Goal: Information Seeking & Learning: Find contact information

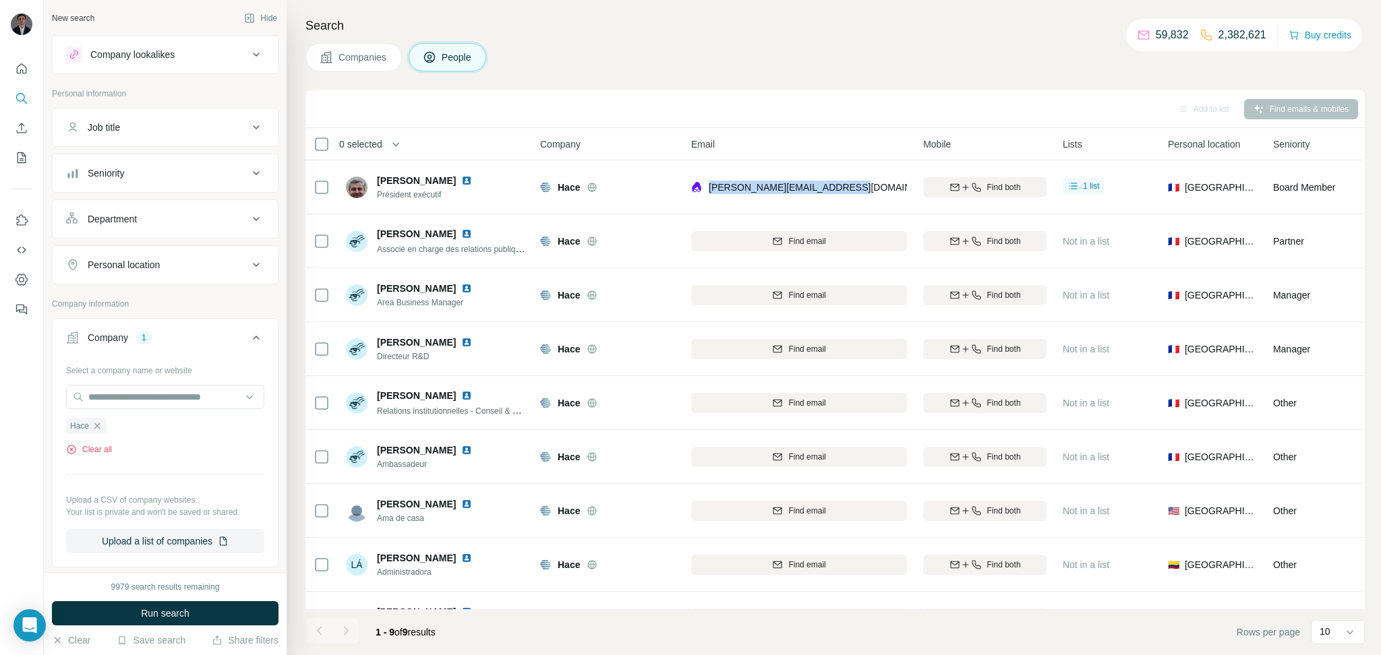
click at [68, 450] on icon "button" at bounding box center [71, 449] width 11 height 11
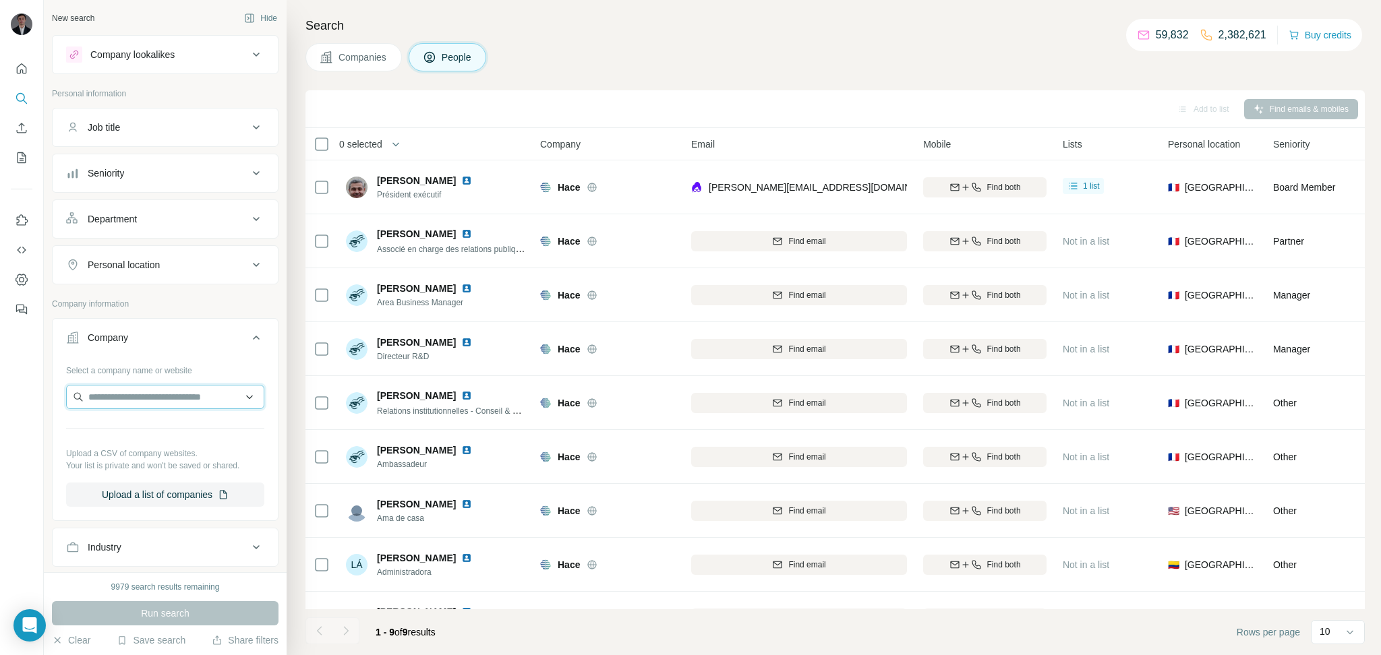
click at [130, 399] on input "text" at bounding box center [165, 397] width 198 height 24
paste input "**********"
type input "**********"
click at [160, 426] on div "Lawcracy [DOMAIN_NAME]" at bounding box center [164, 434] width 191 height 36
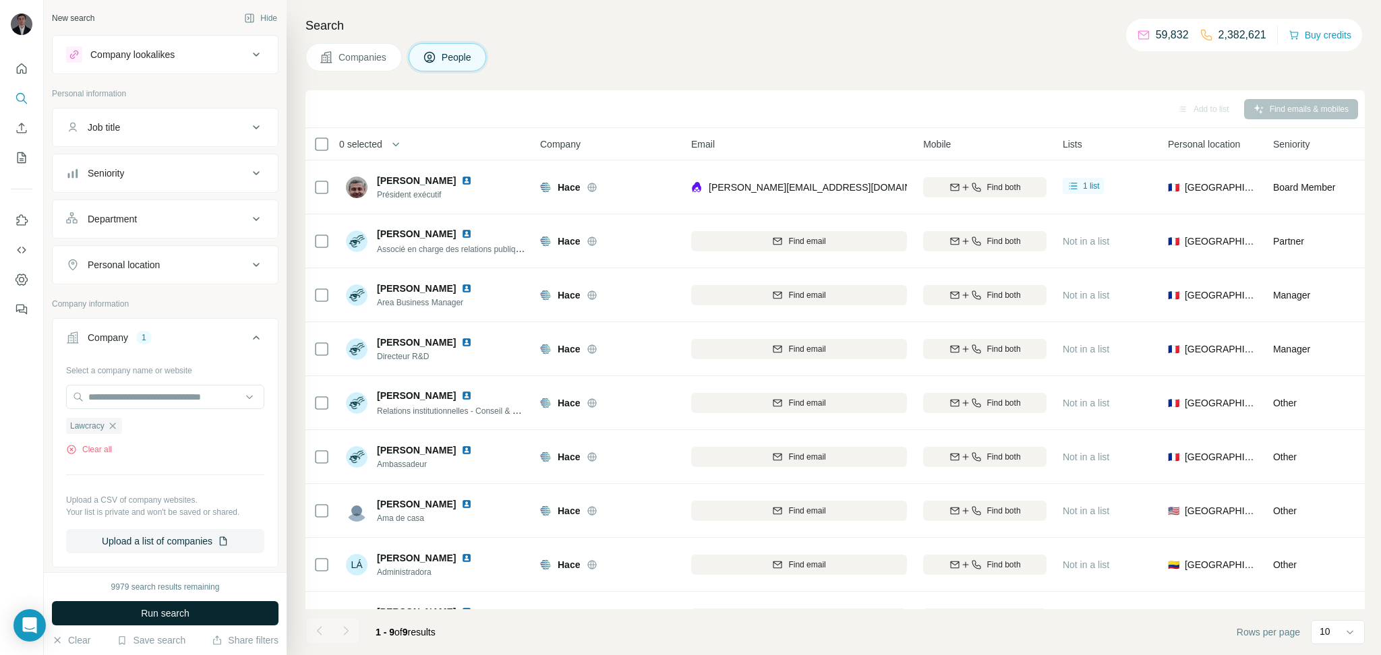
click at [192, 612] on button "Run search" at bounding box center [165, 613] width 227 height 24
click at [353, 47] on button "Companies" at bounding box center [353, 57] width 96 height 28
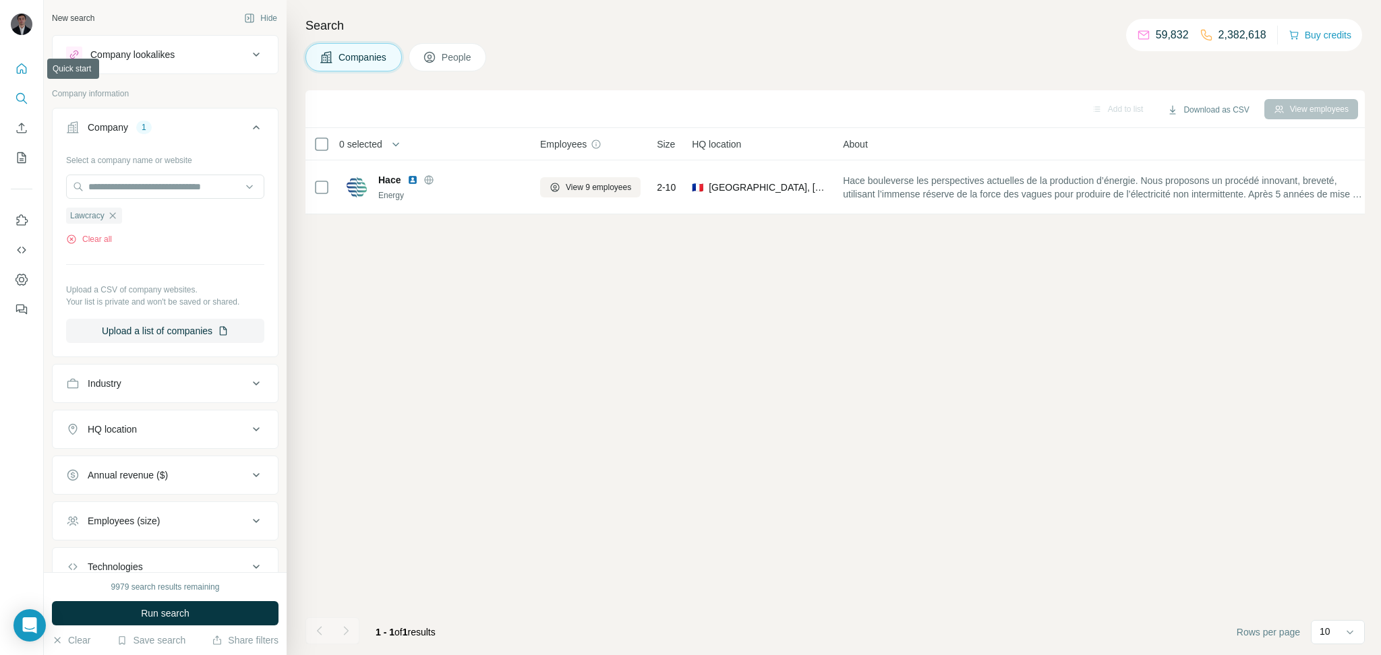
click at [31, 69] on button "Quick start" at bounding box center [22, 69] width 22 height 24
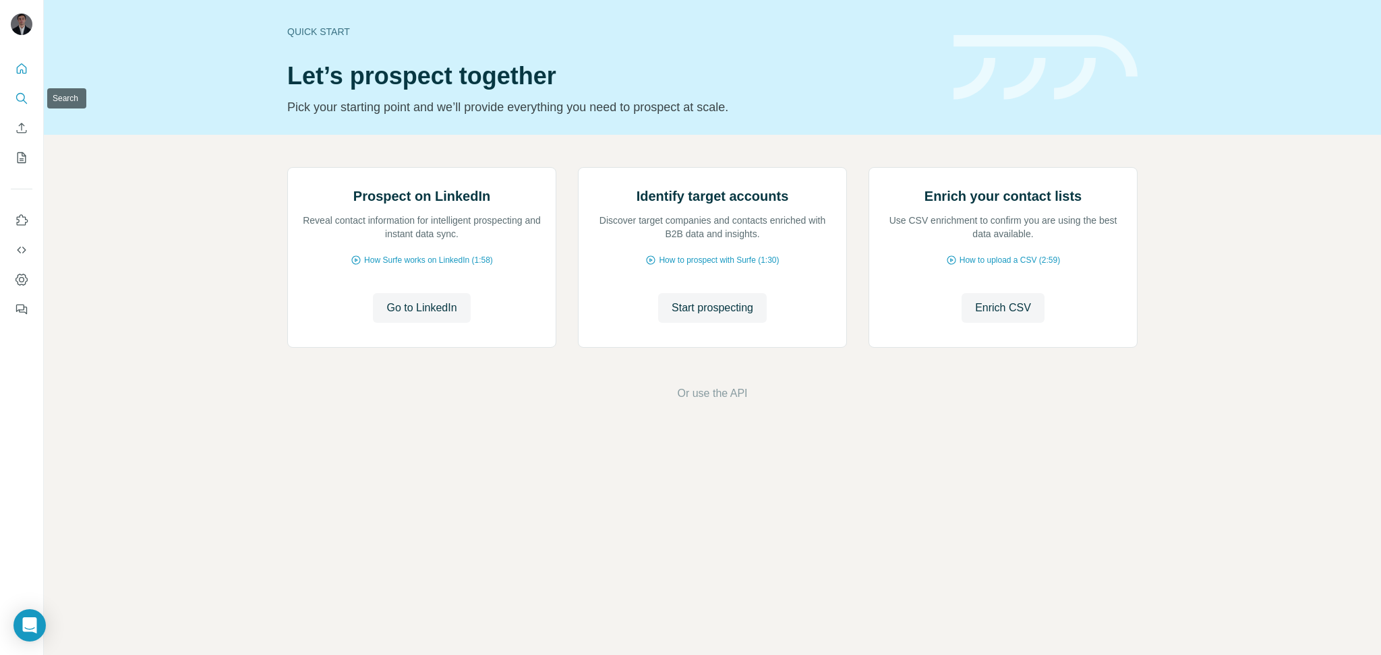
click at [23, 99] on icon "Search" at bounding box center [20, 97] width 9 height 9
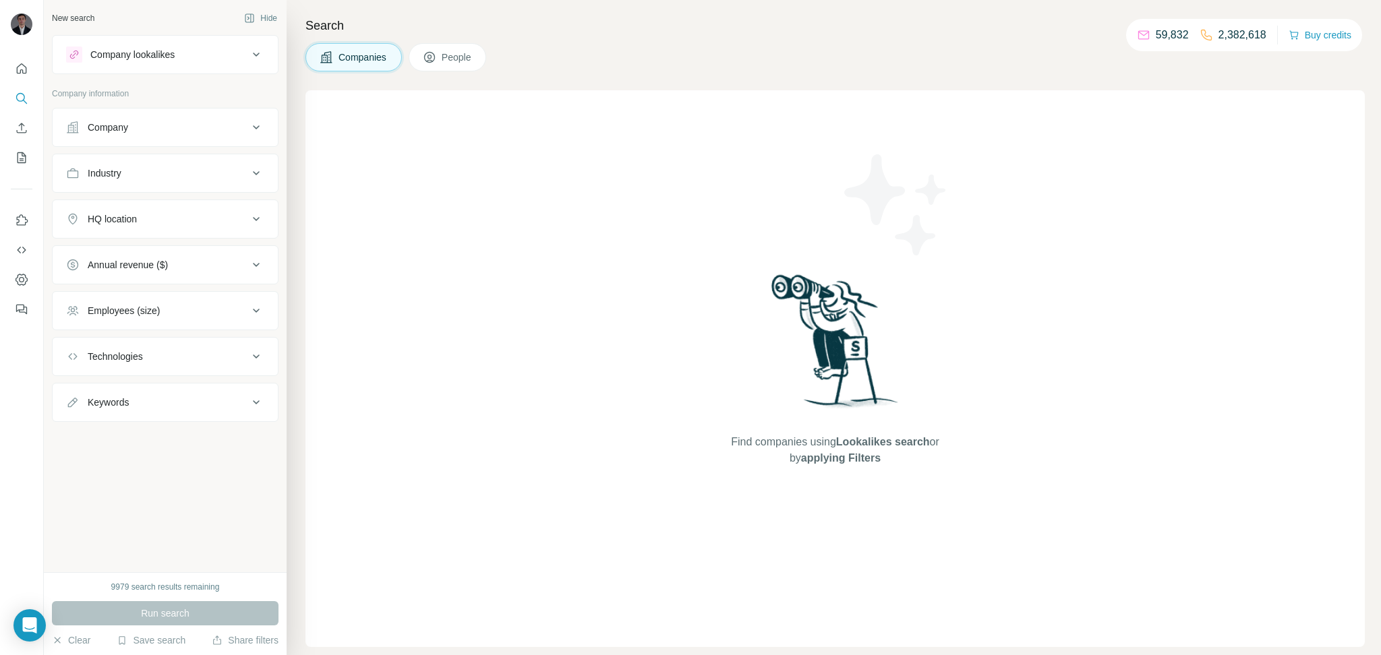
click at [171, 130] on div "Company" at bounding box center [157, 127] width 182 height 13
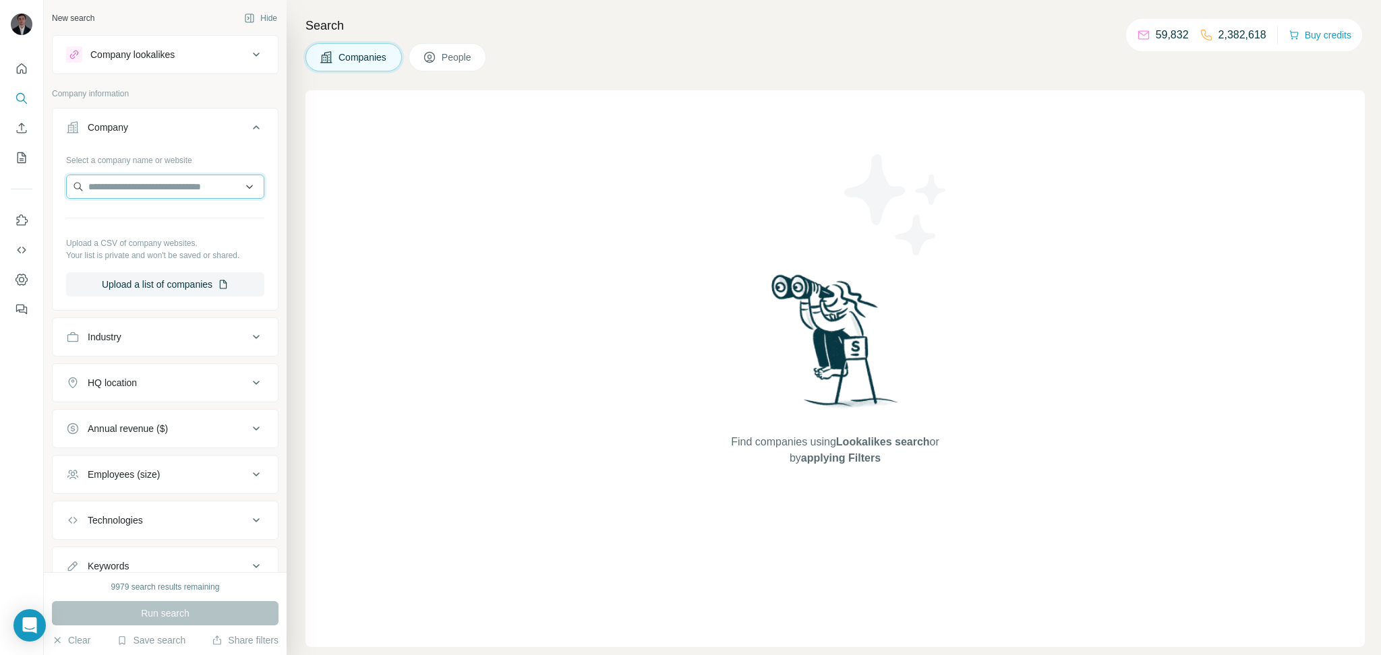
click at [144, 182] on input "text" at bounding box center [165, 187] width 198 height 24
paste input "**********"
type input "**********"
click at [182, 224] on div "Lawcracy [DOMAIN_NAME]" at bounding box center [164, 223] width 191 height 36
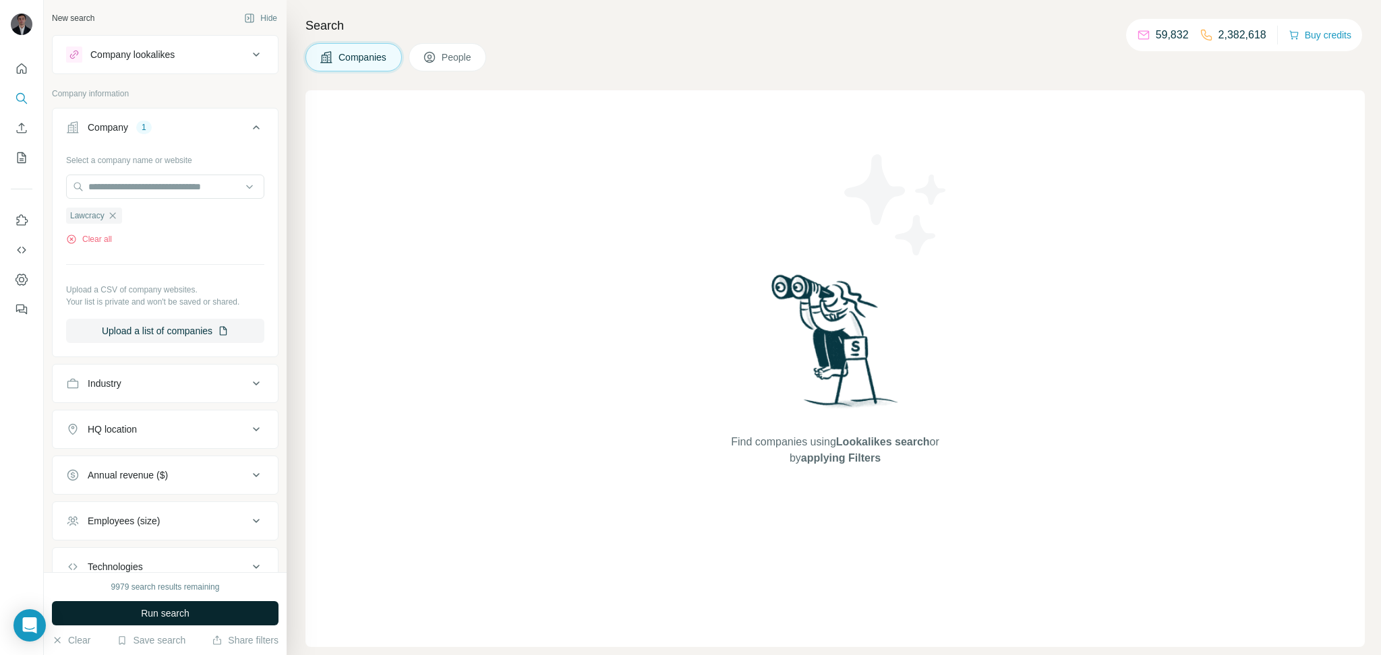
click at [226, 616] on button "Run search" at bounding box center [165, 613] width 227 height 24
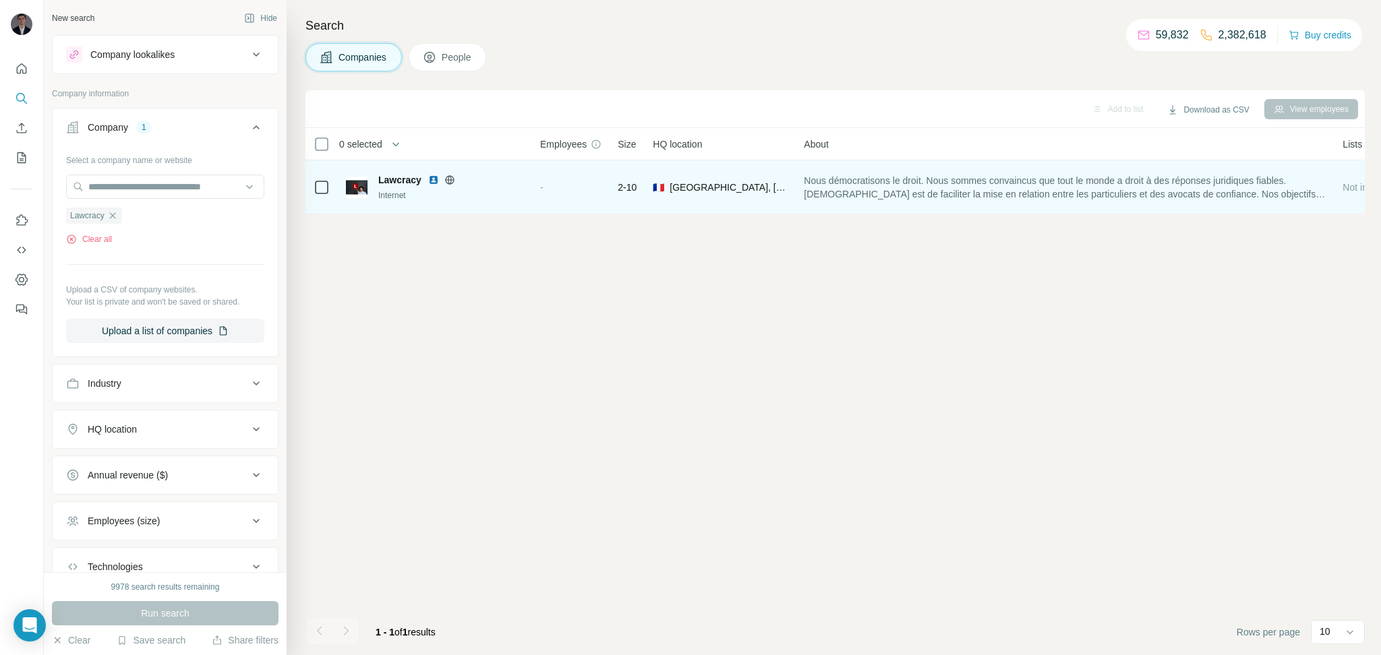
click at [431, 182] on img at bounding box center [433, 180] width 11 height 11
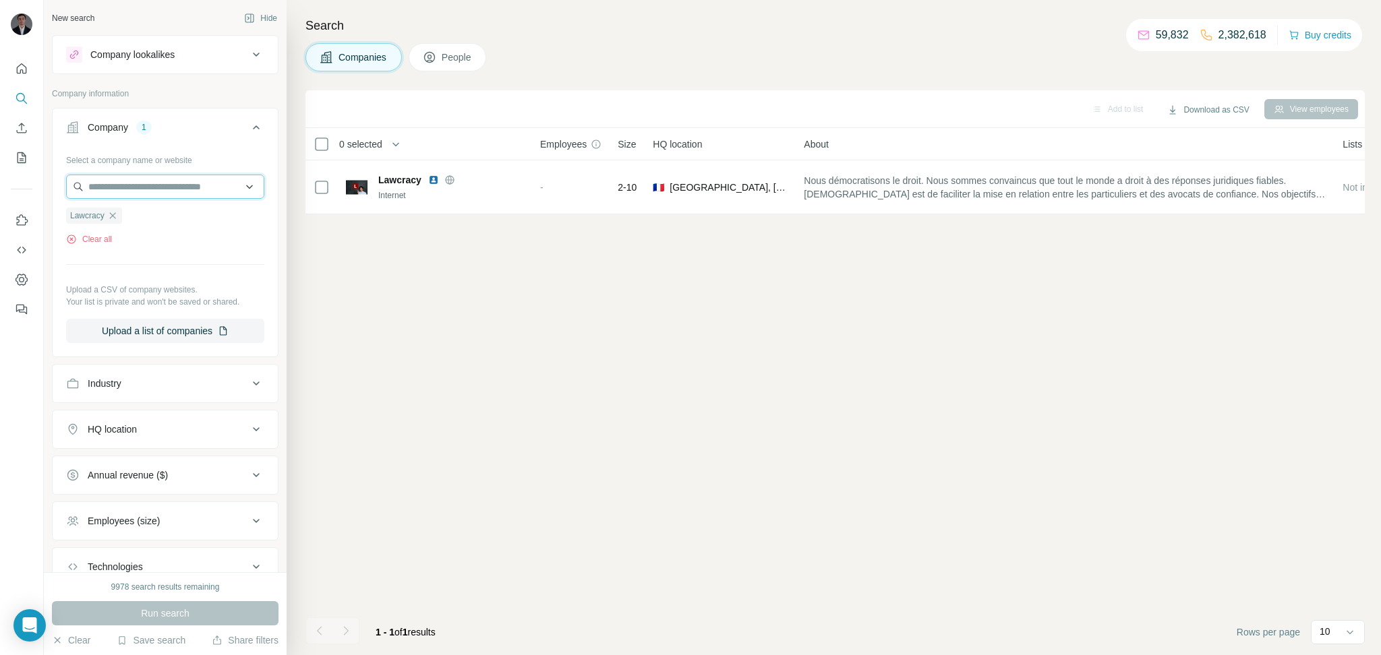
click at [156, 182] on input "text" at bounding box center [165, 187] width 198 height 24
click at [76, 238] on icon "button" at bounding box center [71, 239] width 11 height 11
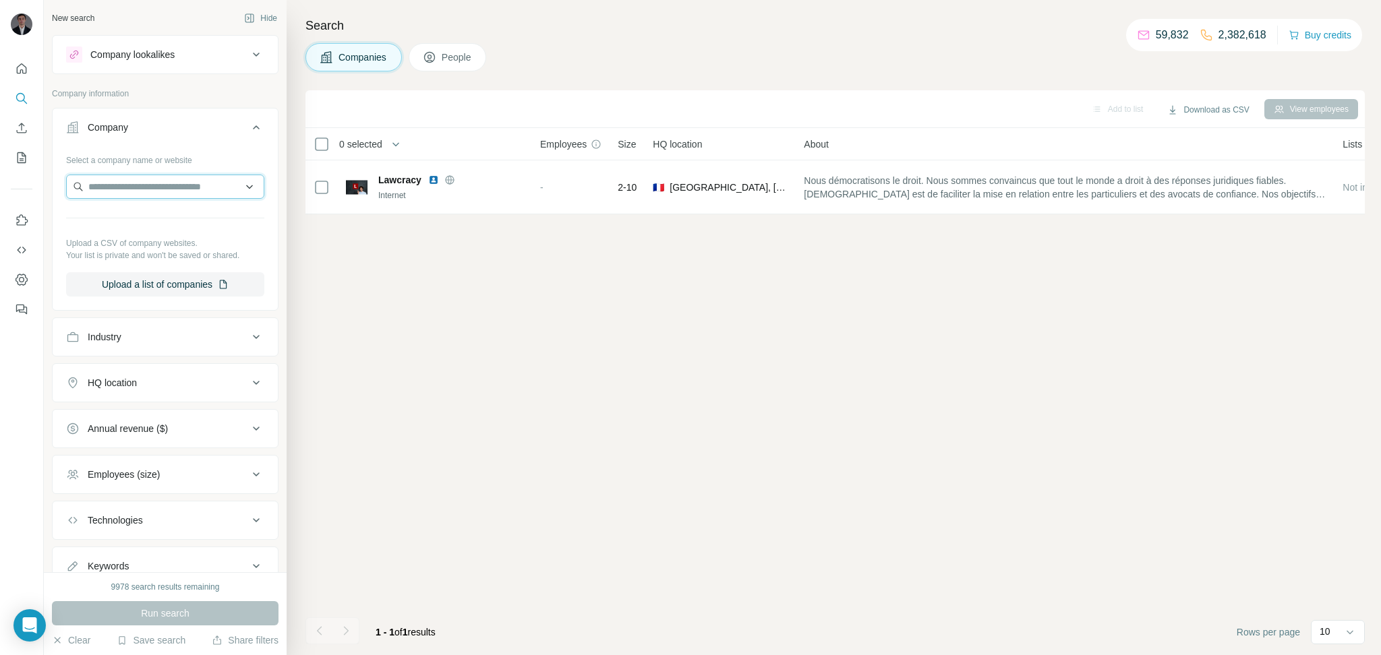
click at [146, 188] on input "text" at bounding box center [165, 187] width 198 height 24
paste input "**********"
type input "**********"
click at [151, 234] on div "Ownpage [DOMAIN_NAME]" at bounding box center [164, 223] width 191 height 36
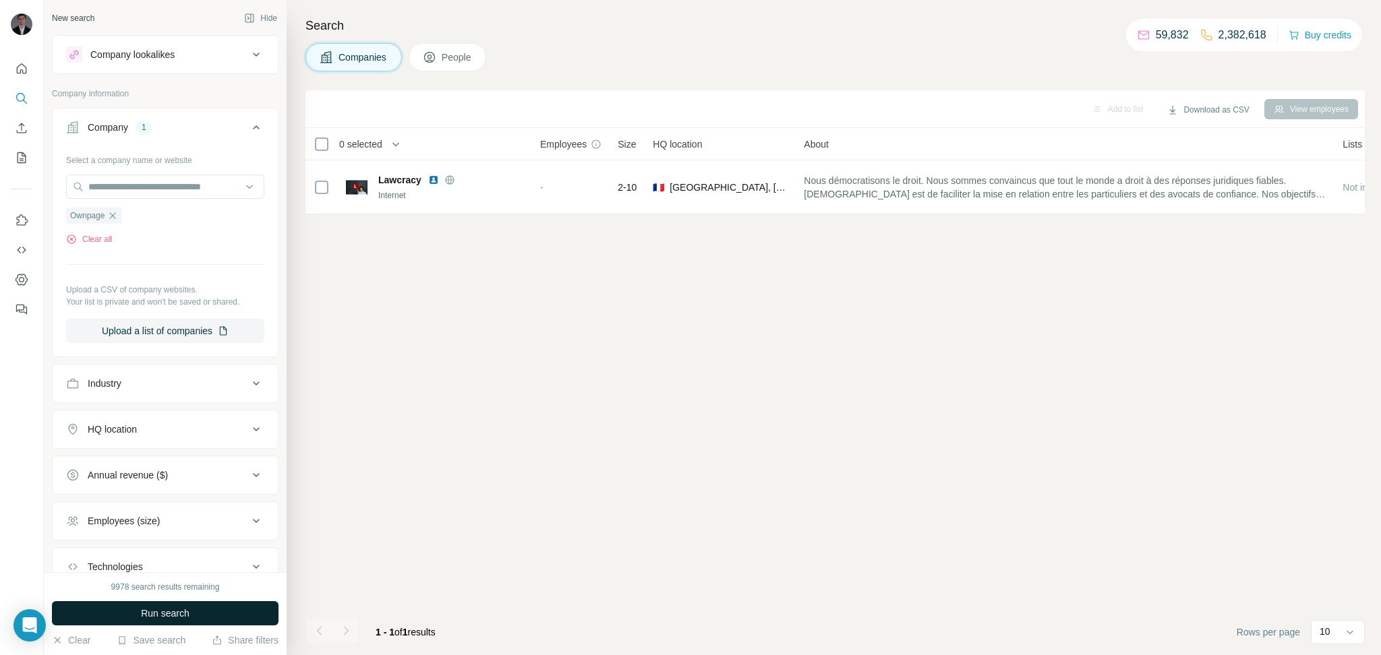
click at [120, 616] on button "Run search" at bounding box center [165, 613] width 227 height 24
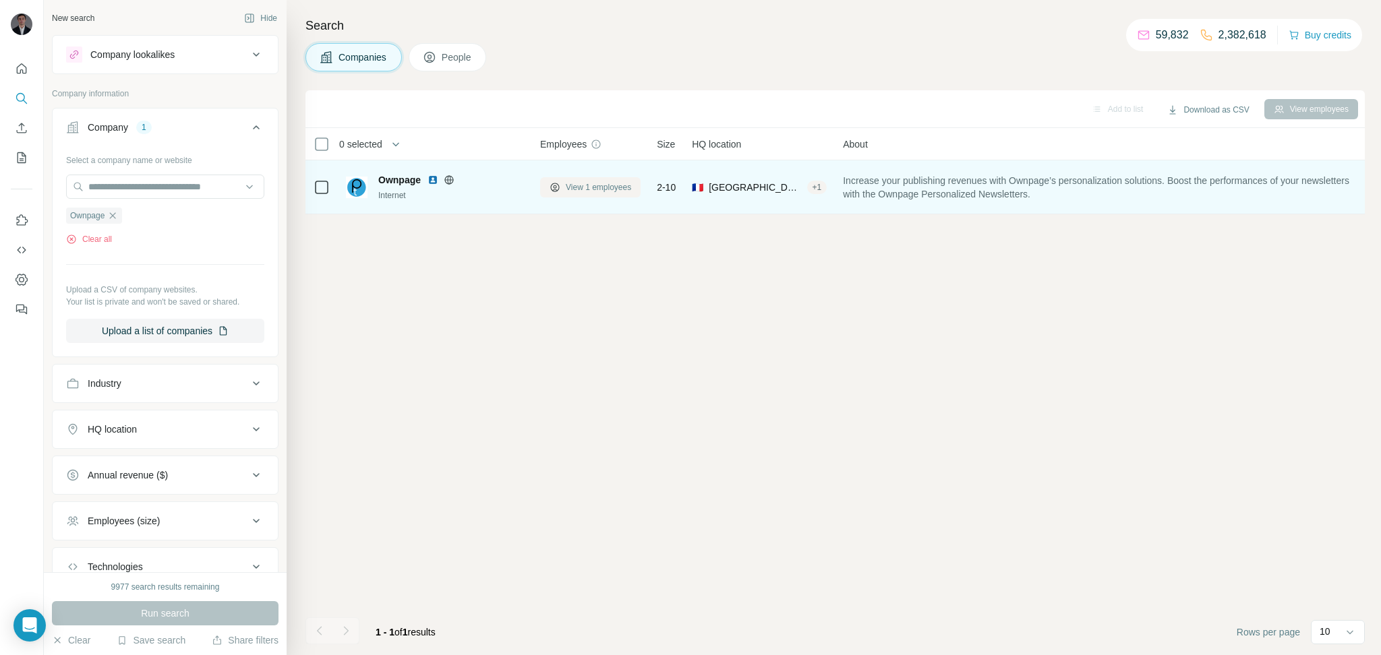
click at [628, 182] on span "View 1 employees" at bounding box center [598, 187] width 65 height 12
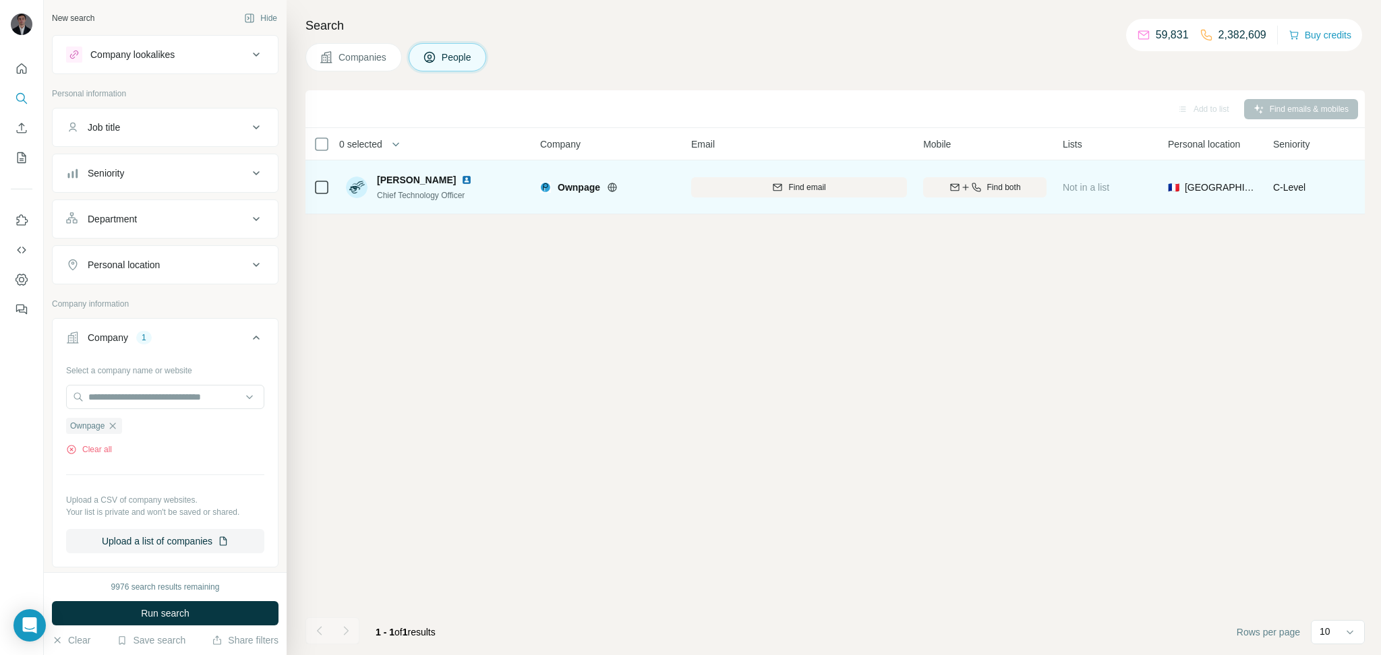
click at [981, 183] on div "Find both" at bounding box center [984, 187] width 123 height 12
drag, startPoint x: 370, startPoint y: 177, endPoint x: 460, endPoint y: 183, distance: 89.8
click at [460, 183] on div "[PERSON_NAME] Chief Technology Officer" at bounding box center [417, 187] width 142 height 28
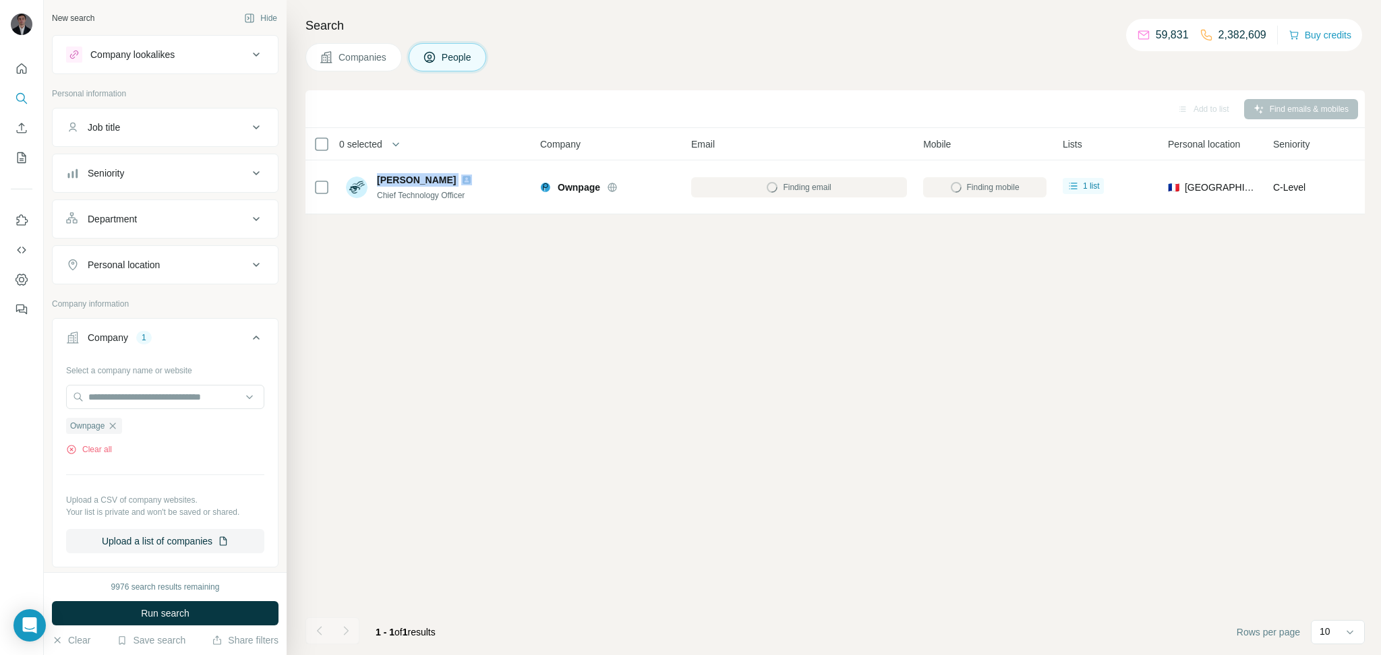
copy div "[PERSON_NAME]"
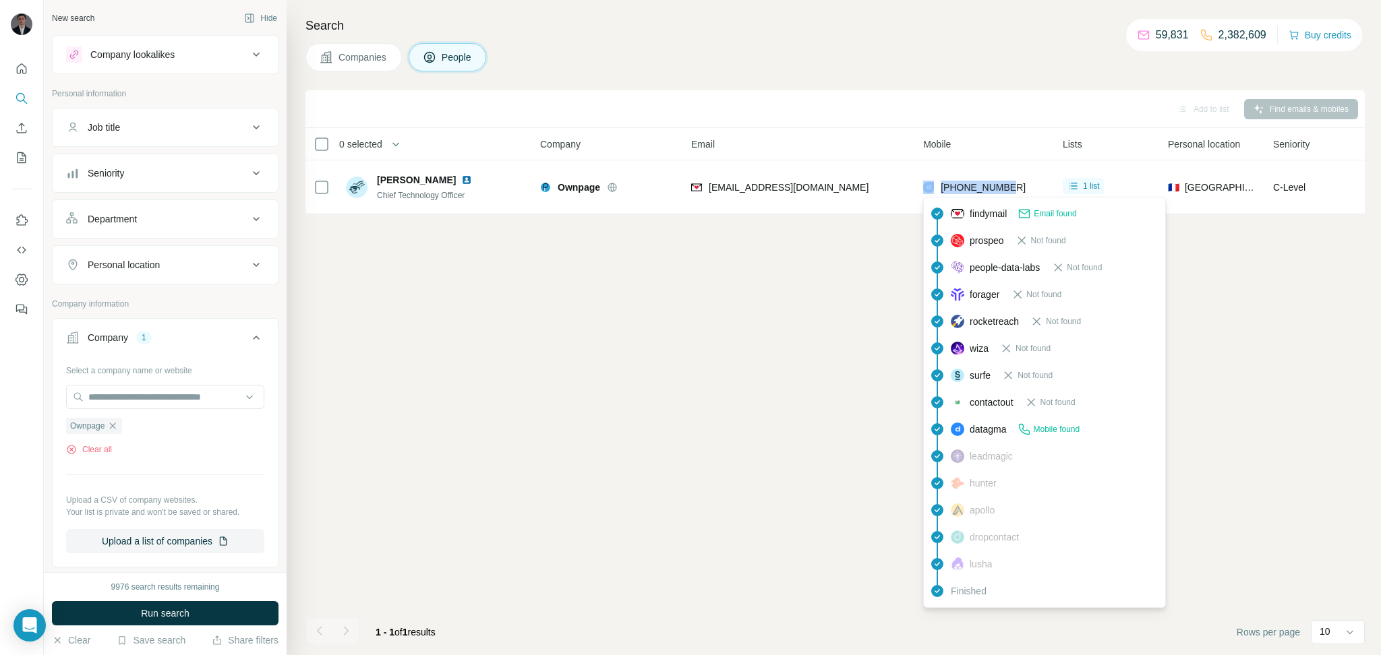
drag, startPoint x: 1016, startPoint y: 189, endPoint x: 926, endPoint y: 189, distance: 89.7
click at [926, 189] on div "[PHONE_NUMBER]" at bounding box center [984, 187] width 123 height 37
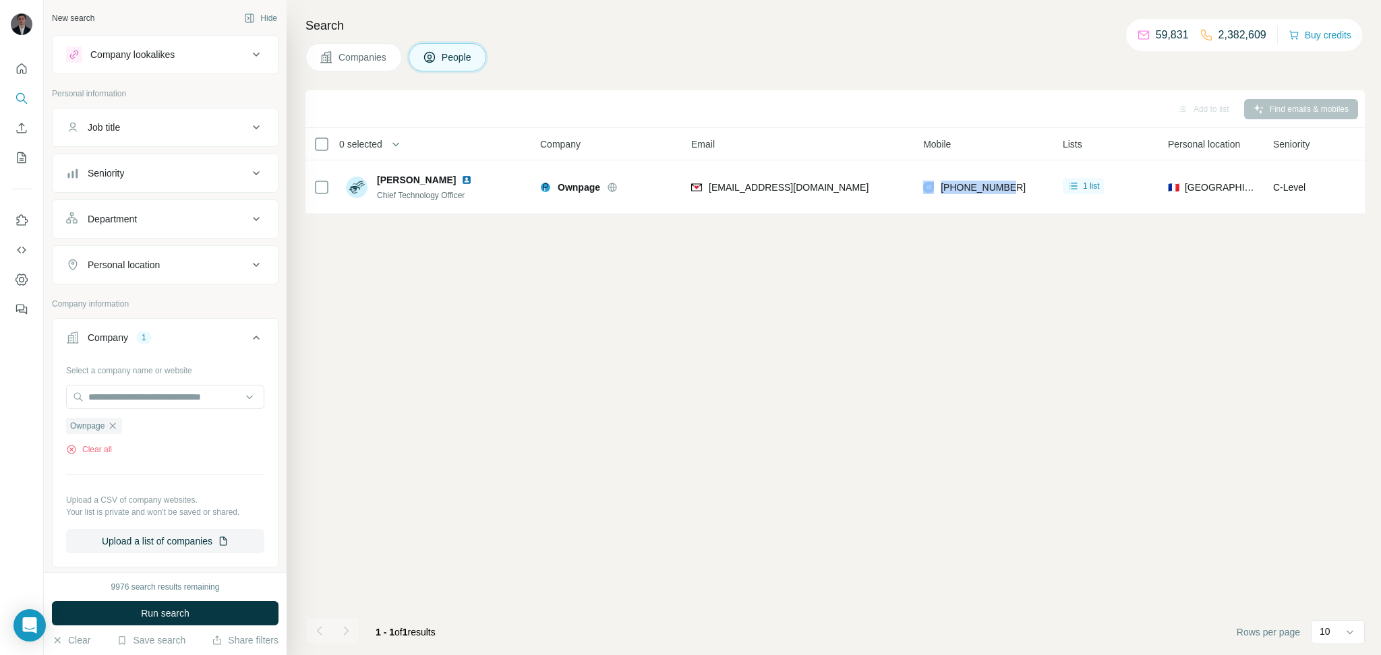
copy div "[PHONE_NUMBER]"
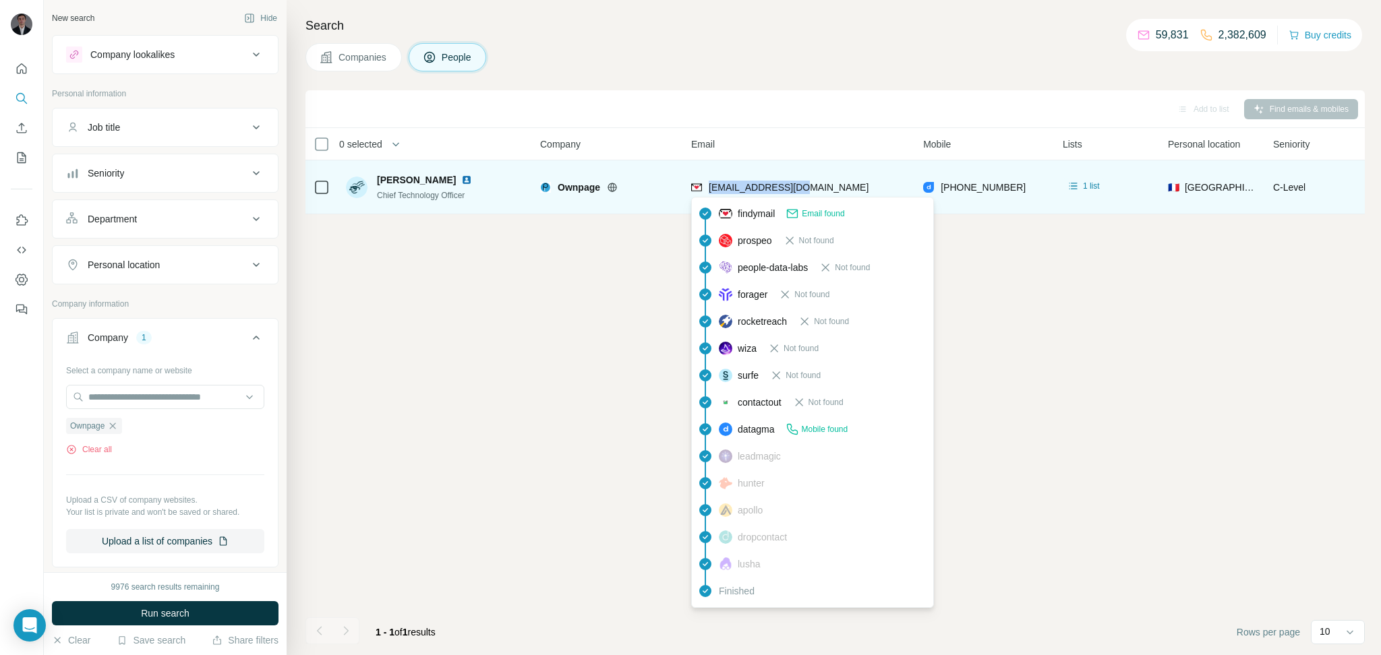
drag, startPoint x: 812, startPoint y: 189, endPoint x: 710, endPoint y: 189, distance: 101.8
click at [710, 189] on div "[EMAIL_ADDRESS][DOMAIN_NAME]" at bounding box center [799, 187] width 216 height 37
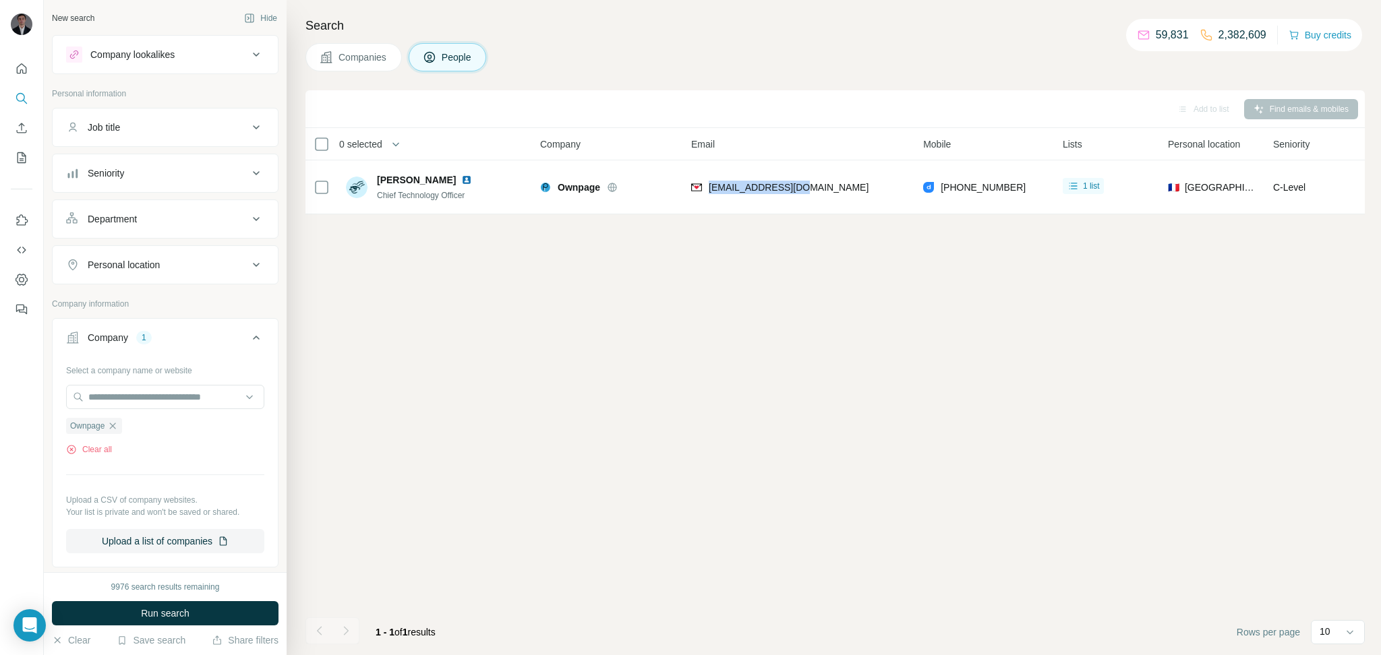
copy span "[EMAIL_ADDRESS][DOMAIN_NAME]"
click at [90, 443] on div "Ownpage Clear all" at bounding box center [165, 432] width 198 height 47
click at [82, 447] on button "Clear all" at bounding box center [89, 450] width 46 height 12
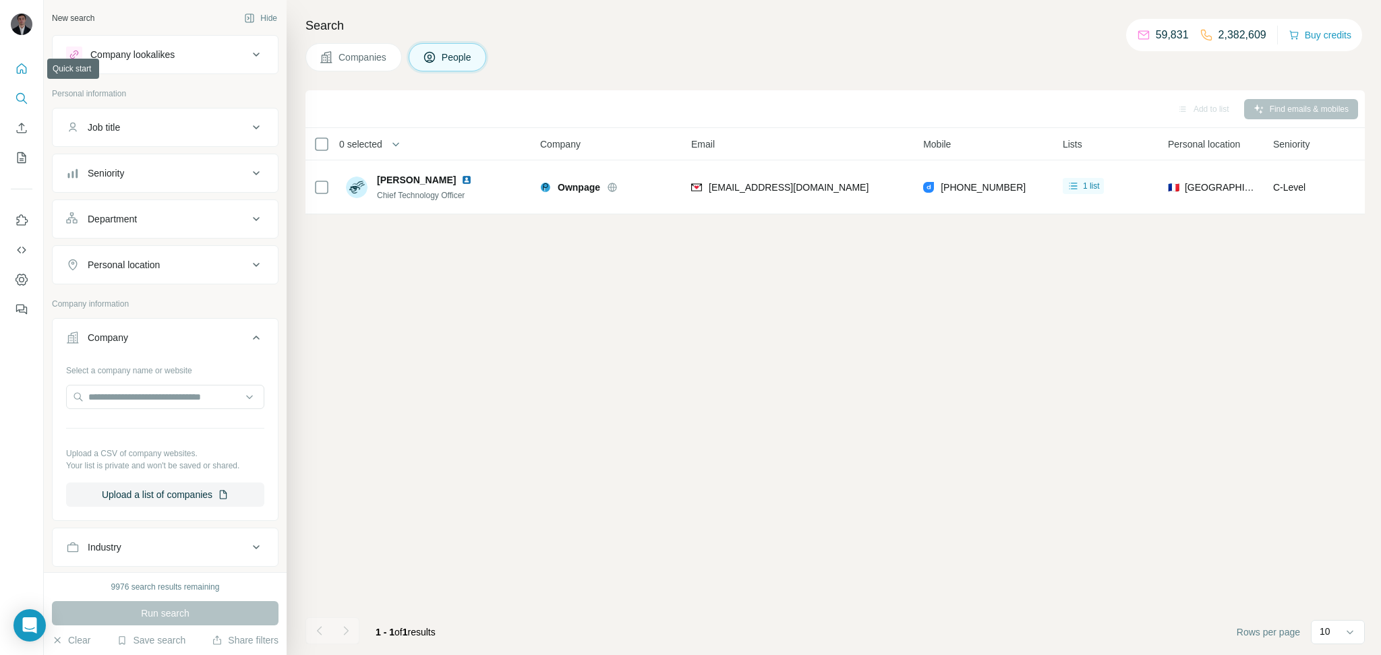
click at [13, 61] on button "Quick start" at bounding box center [22, 69] width 22 height 24
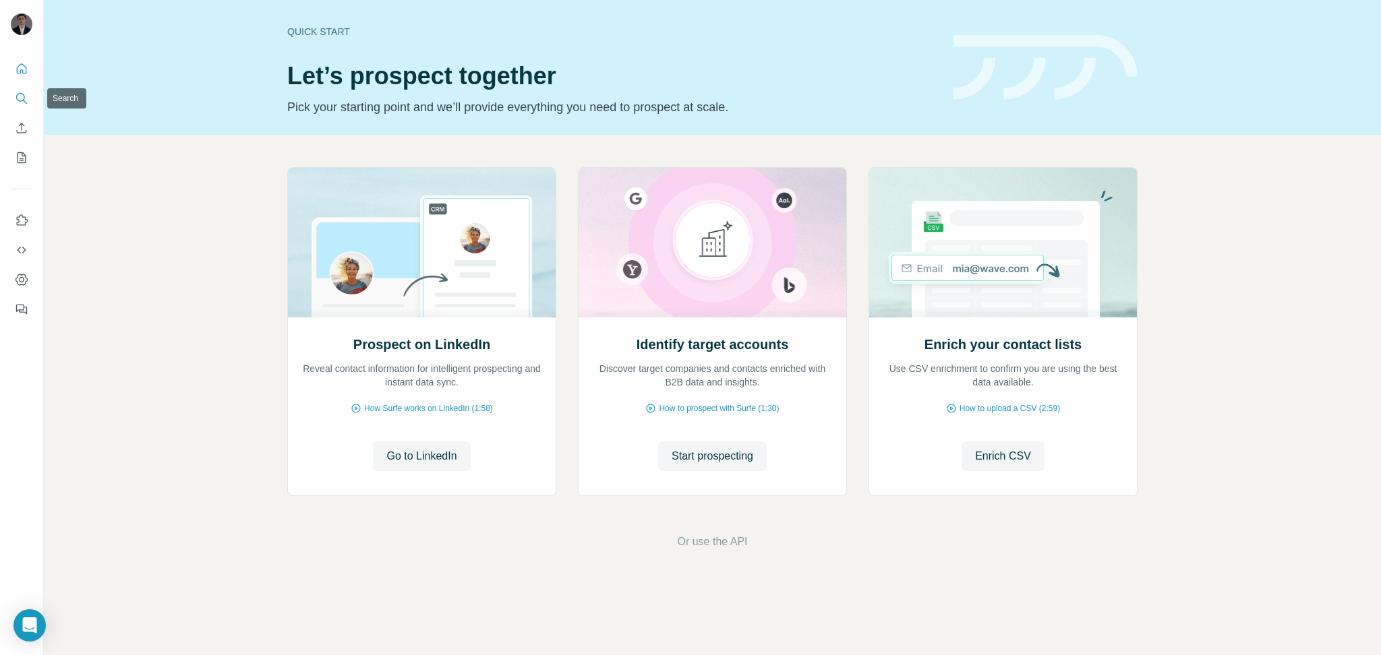
click at [30, 92] on button "Search" at bounding box center [22, 98] width 22 height 24
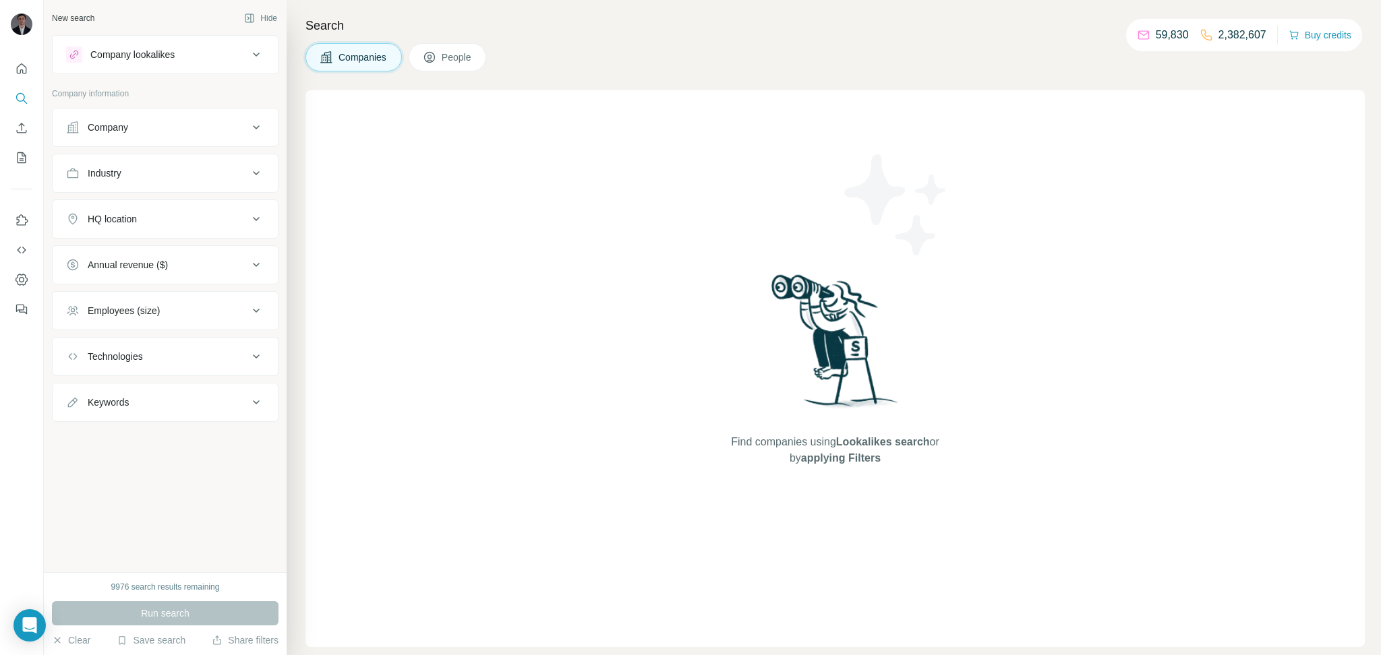
click at [177, 136] on button "Company" at bounding box center [165, 127] width 225 height 32
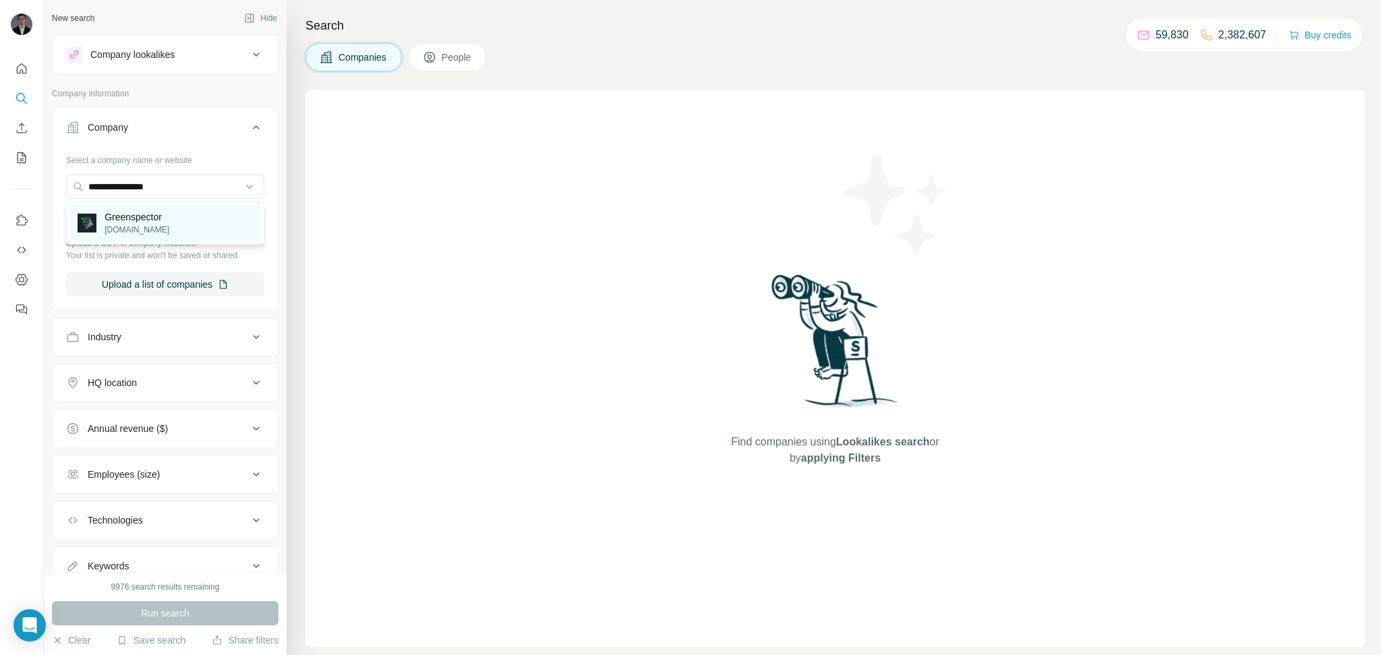
type input "**********"
click at [167, 221] on p "Greenspector" at bounding box center [137, 216] width 65 height 13
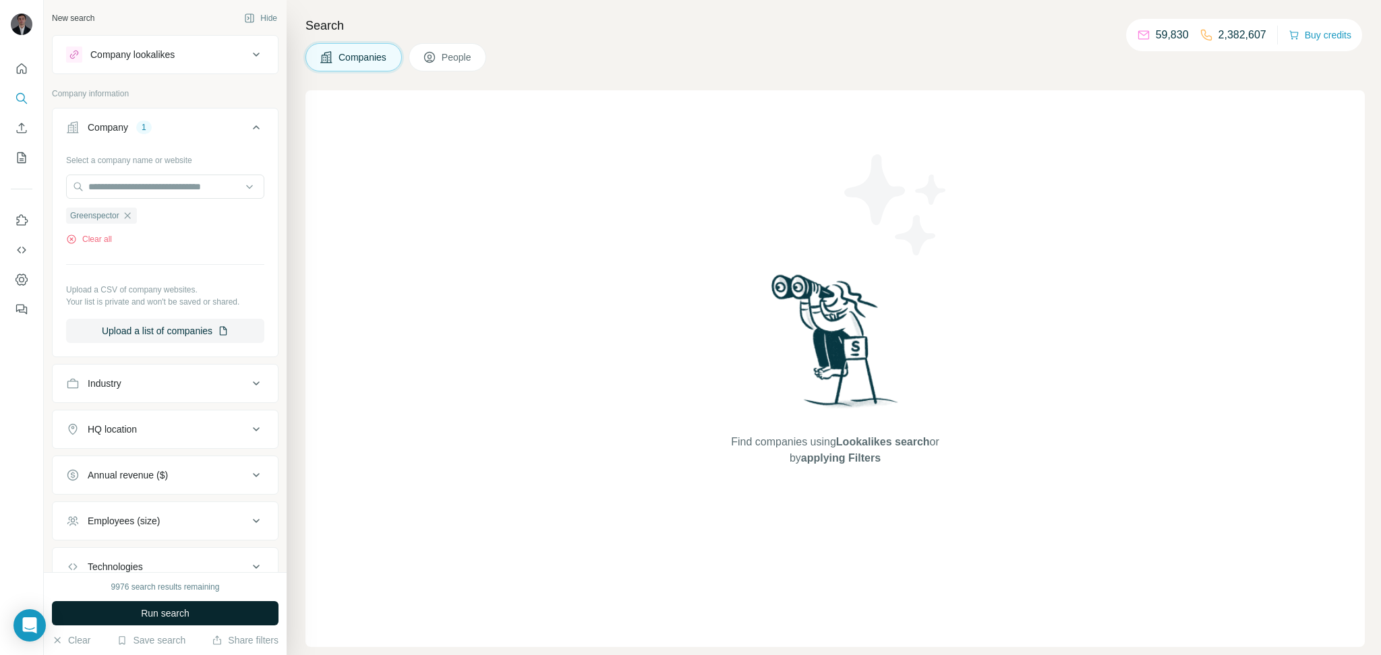
click at [175, 609] on span "Run search" at bounding box center [165, 613] width 49 height 13
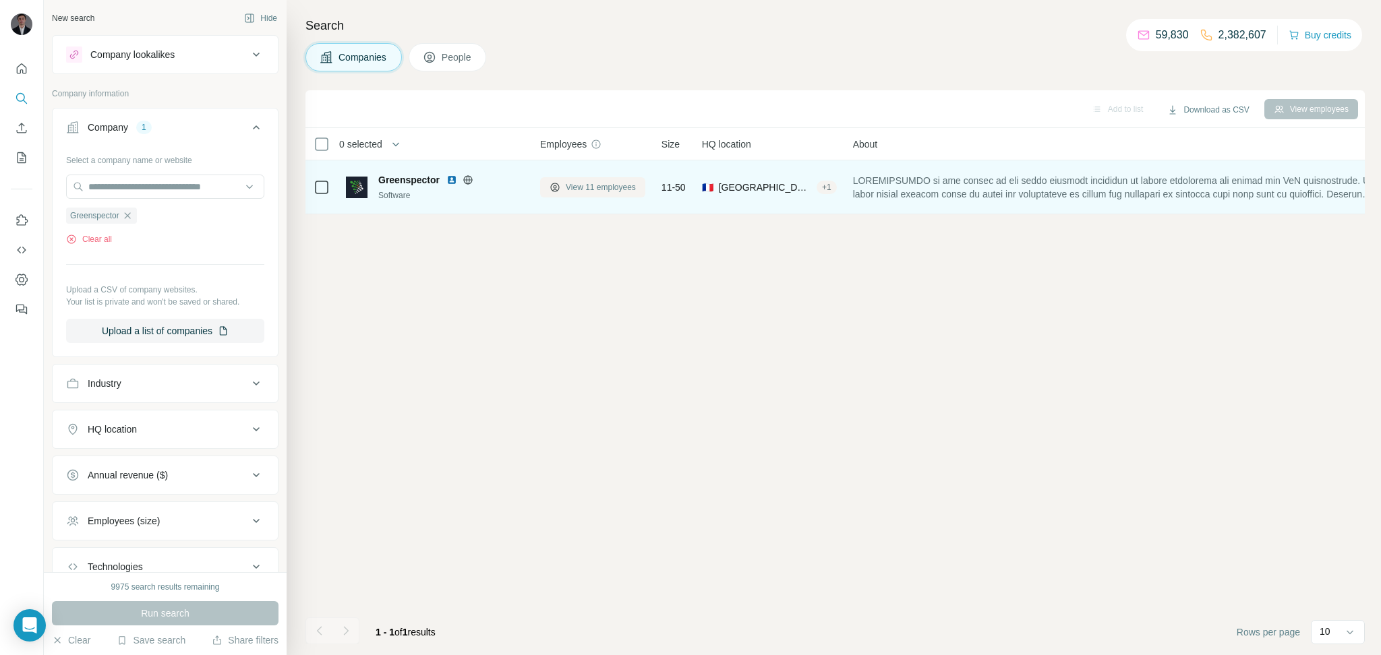
click at [620, 193] on button "View 11 employees" at bounding box center [592, 187] width 105 height 20
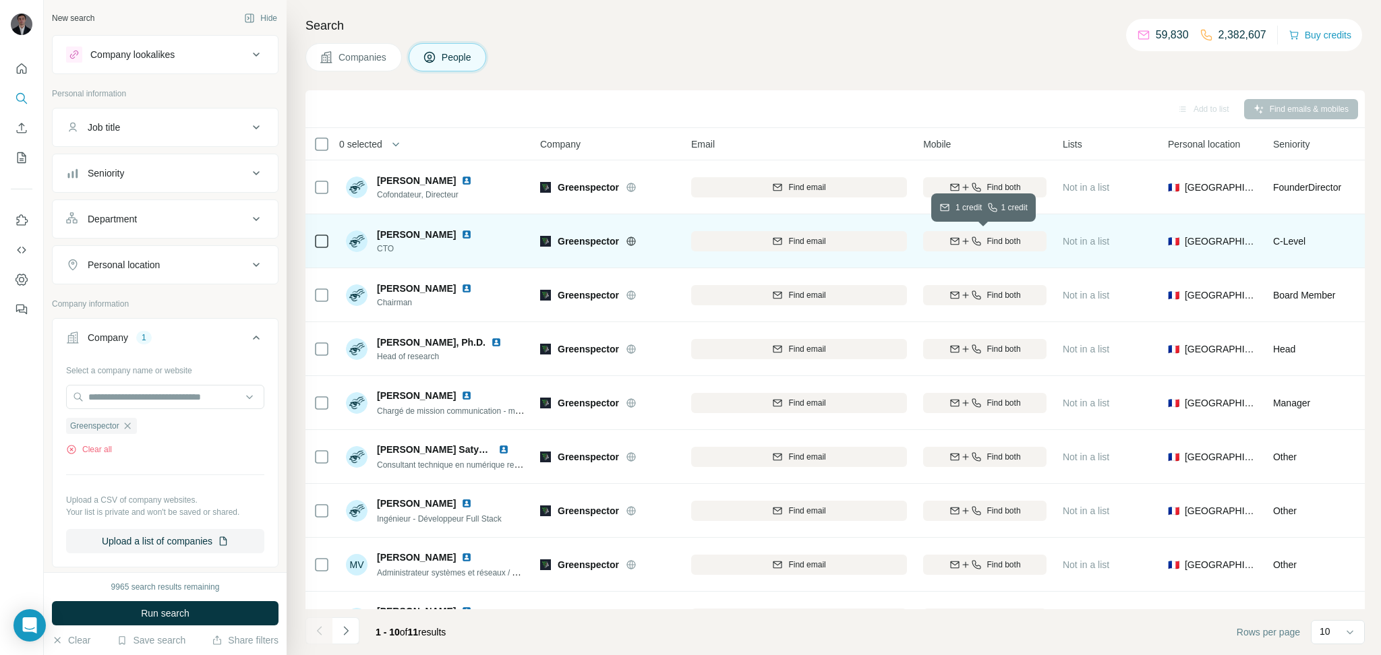
click at [960, 243] on icon "button" at bounding box center [965, 241] width 11 height 11
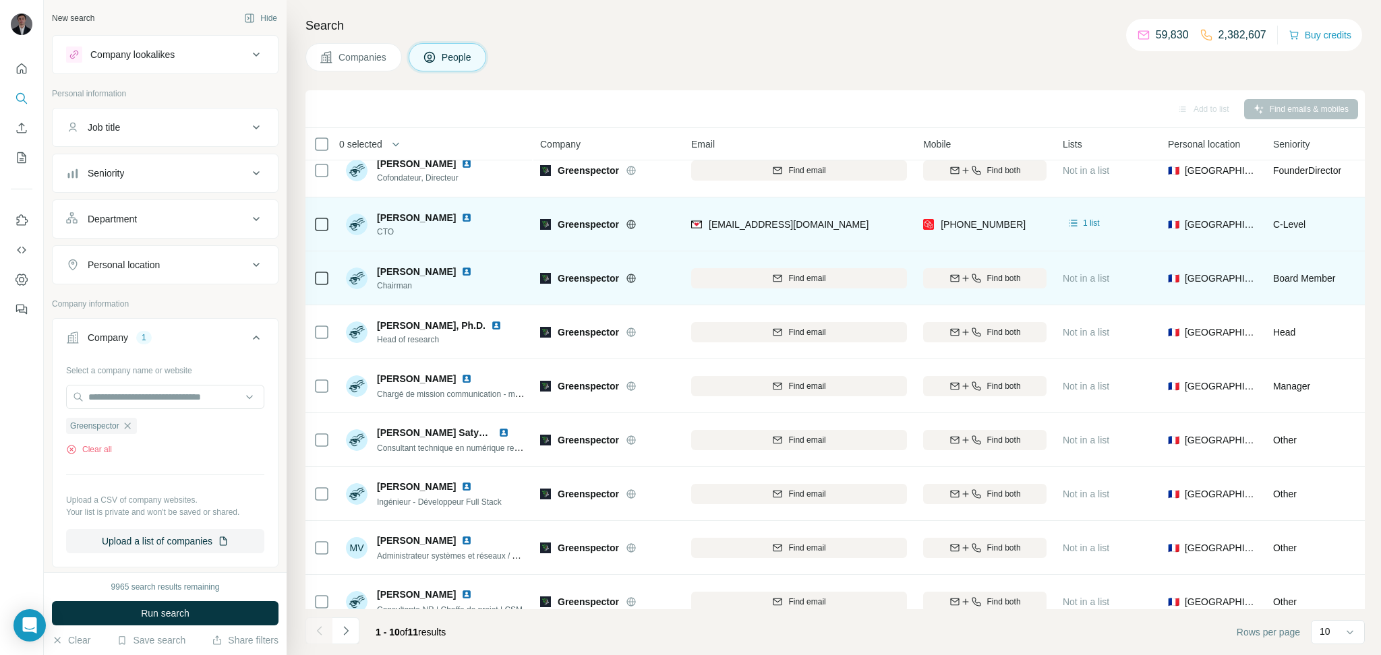
scroll to position [18, 0]
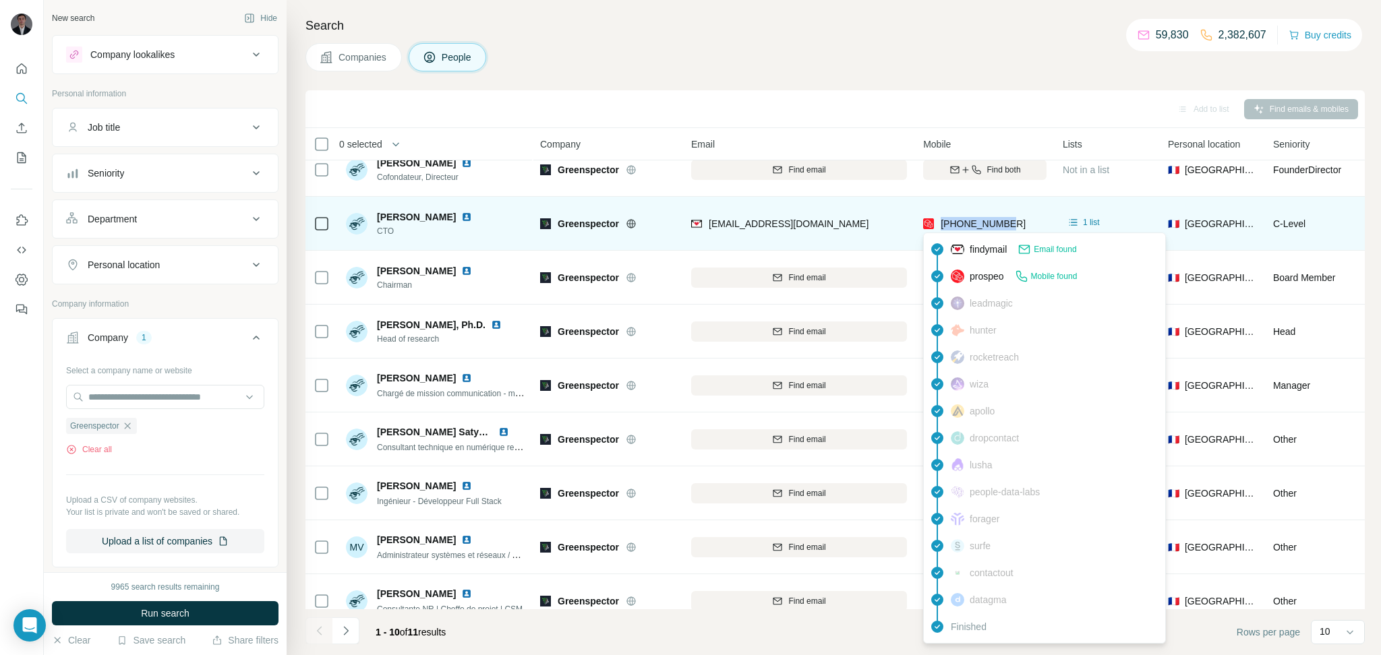
drag, startPoint x: 1019, startPoint y: 228, endPoint x: 942, endPoint y: 227, distance: 76.9
click at [942, 227] on div "[PHONE_NUMBER]" at bounding box center [984, 223] width 123 height 37
copy span "[PHONE_NUMBER]"
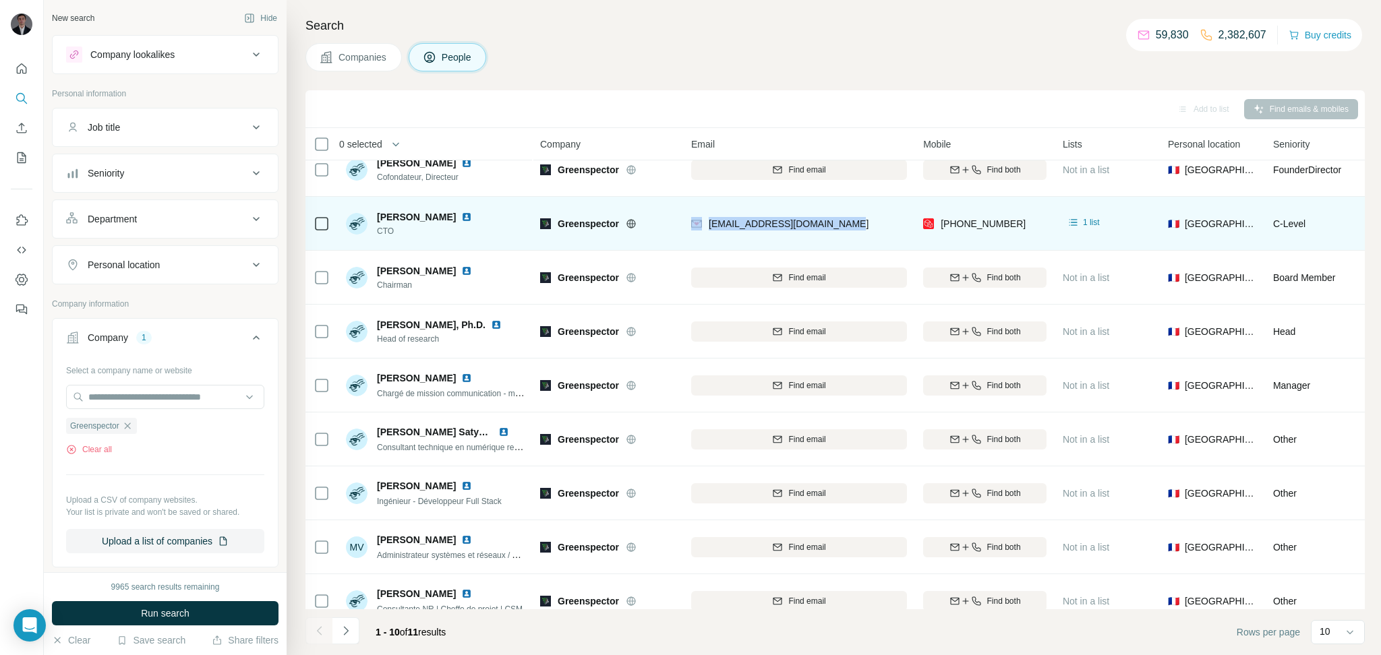
drag, startPoint x: 853, startPoint y: 226, endPoint x: 702, endPoint y: 214, distance: 151.5
click at [702, 214] on div "[EMAIL_ADDRESS][DOMAIN_NAME]" at bounding box center [799, 223] width 216 height 37
click at [869, 218] on div "[EMAIL_ADDRESS][DOMAIN_NAME]" at bounding box center [799, 223] width 216 height 37
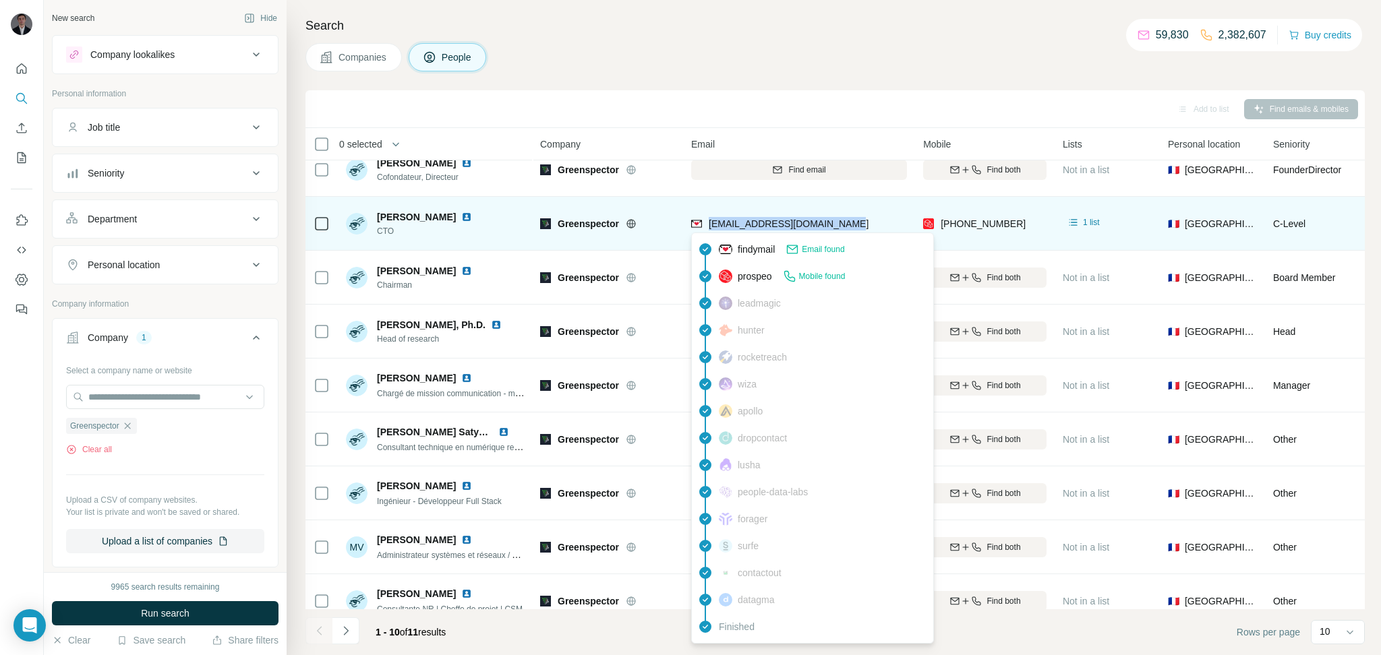
drag, startPoint x: 864, startPoint y: 219, endPoint x: 711, endPoint y: 225, distance: 153.2
click at [711, 225] on div "[EMAIL_ADDRESS][DOMAIN_NAME]" at bounding box center [799, 223] width 216 height 37
copy span "[EMAIL_ADDRESS][DOMAIN_NAME]"
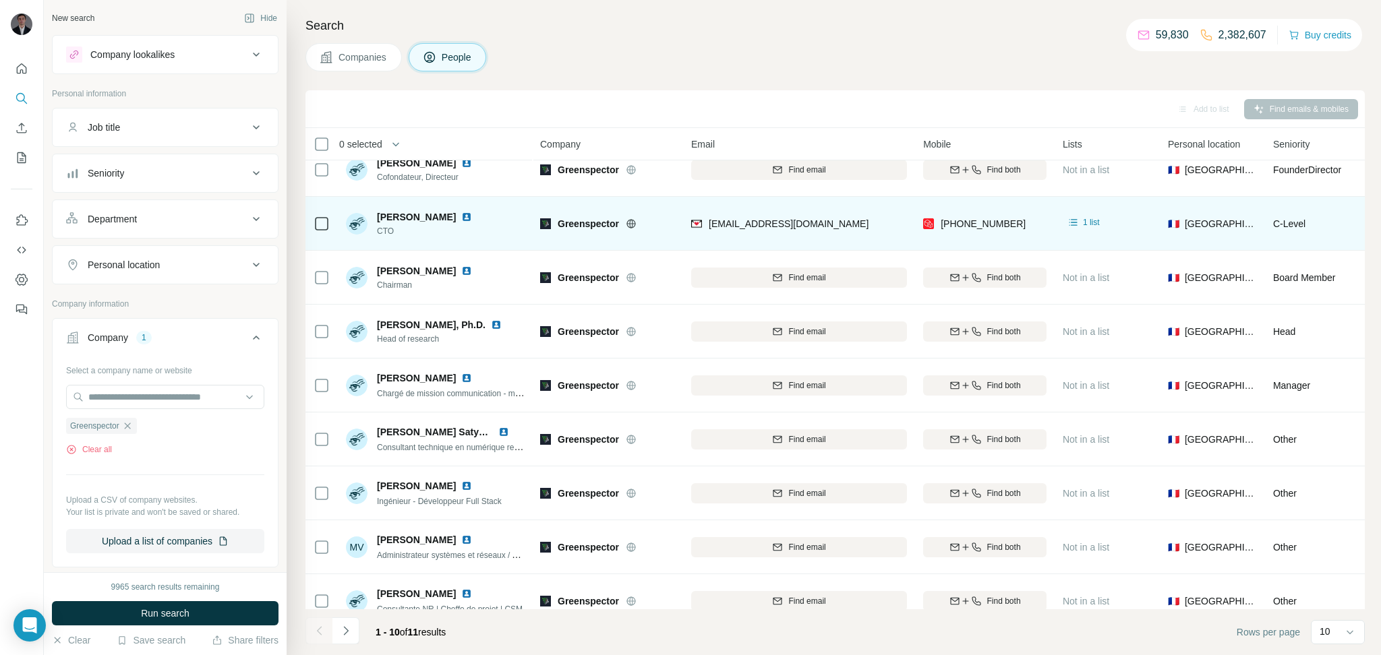
click at [448, 219] on span "[PERSON_NAME]" at bounding box center [416, 216] width 79 height 13
drag, startPoint x: 451, startPoint y: 216, endPoint x: 376, endPoint y: 214, distance: 74.9
click at [377, 214] on div "[PERSON_NAME]" at bounding box center [432, 216] width 111 height 13
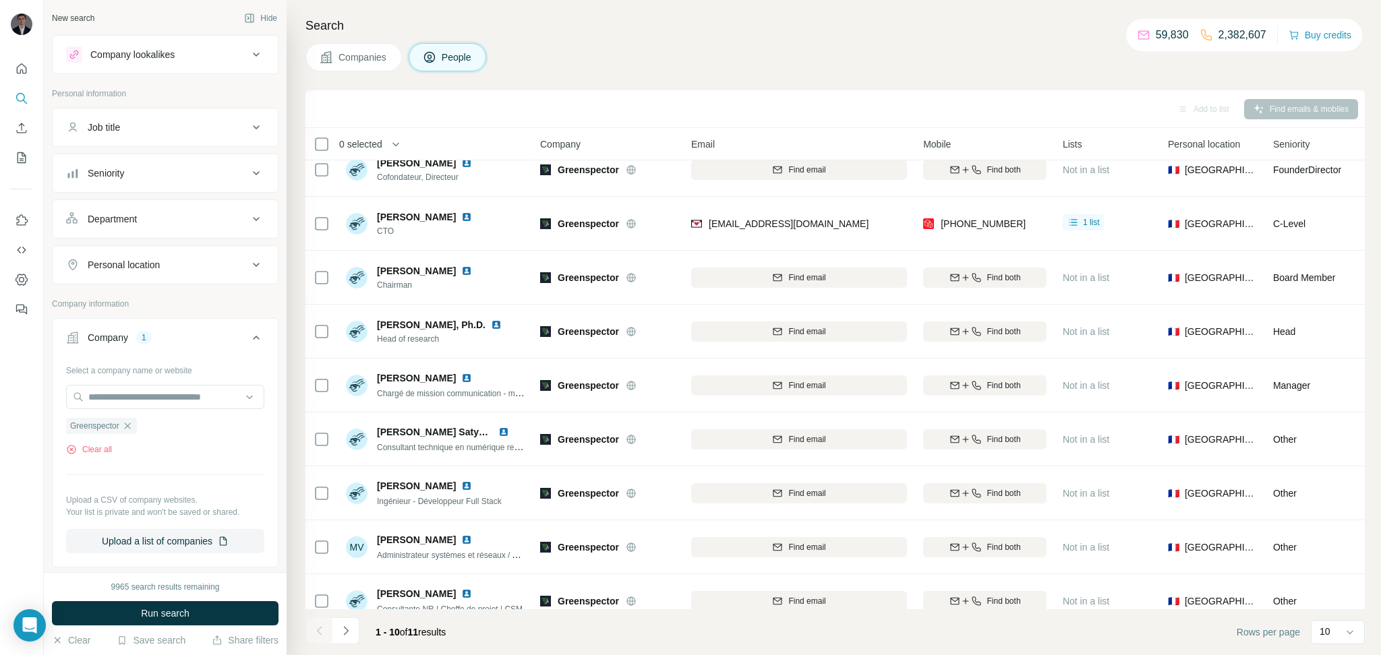
copy span "[PERSON_NAME]"
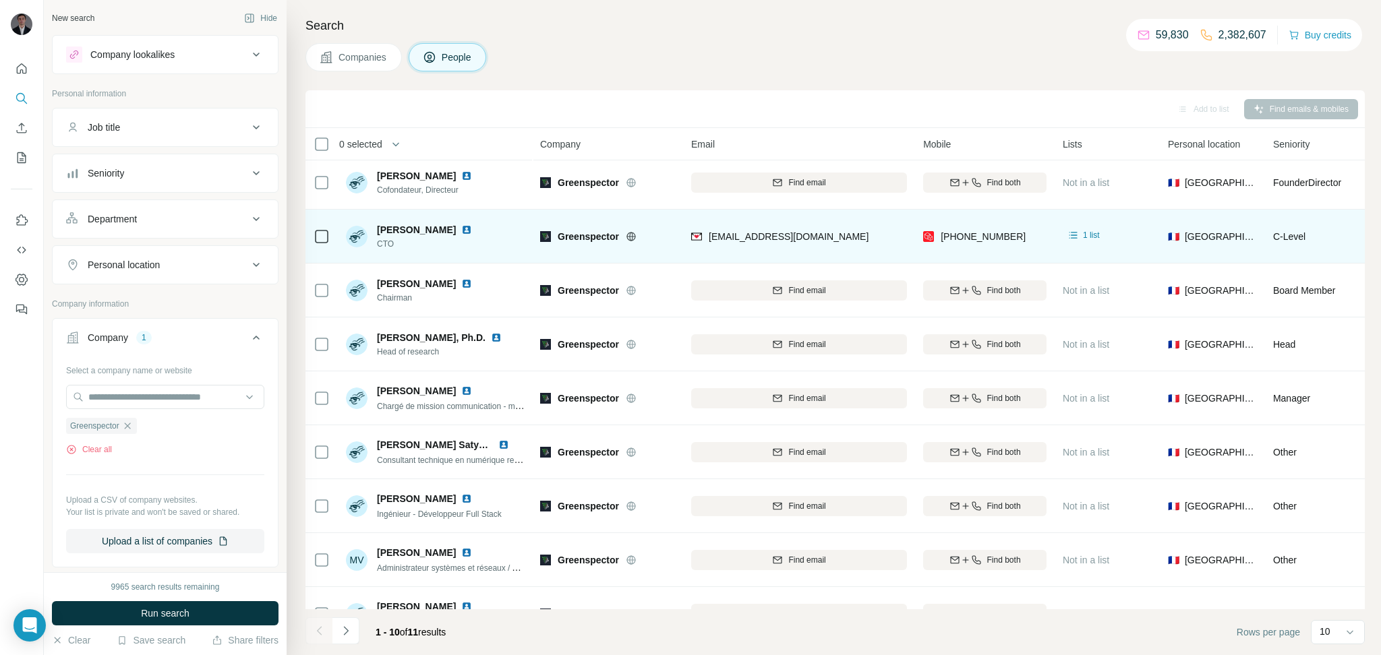
scroll to position [0, 0]
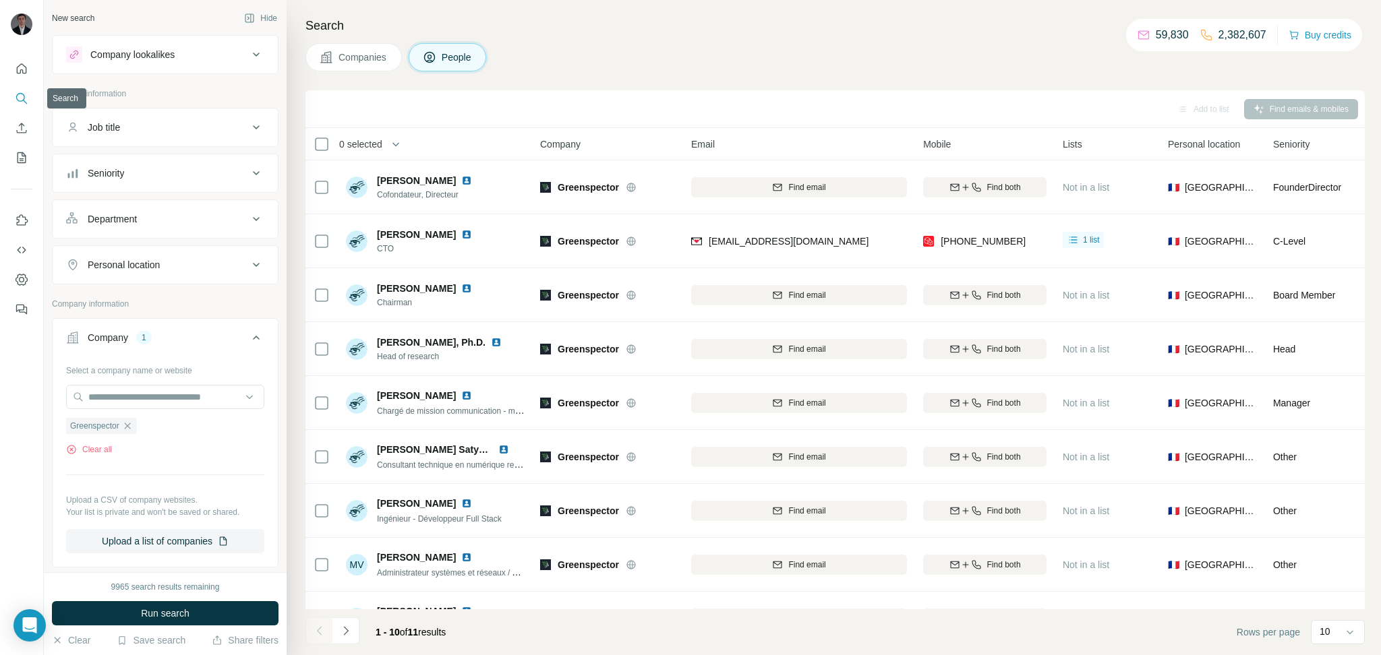
click at [15, 98] on icon "Search" at bounding box center [21, 98] width 13 height 13
click at [17, 60] on button "Quick start" at bounding box center [22, 69] width 22 height 24
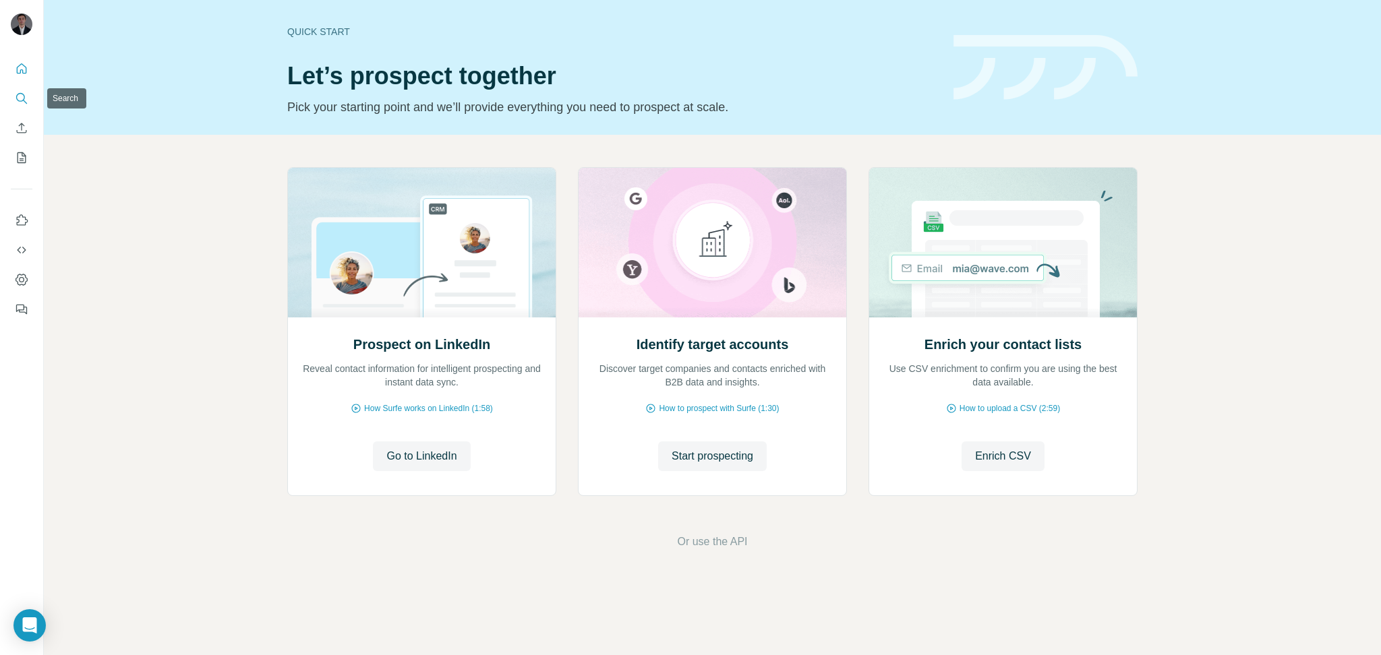
click at [22, 98] on icon "Search" at bounding box center [21, 98] width 13 height 13
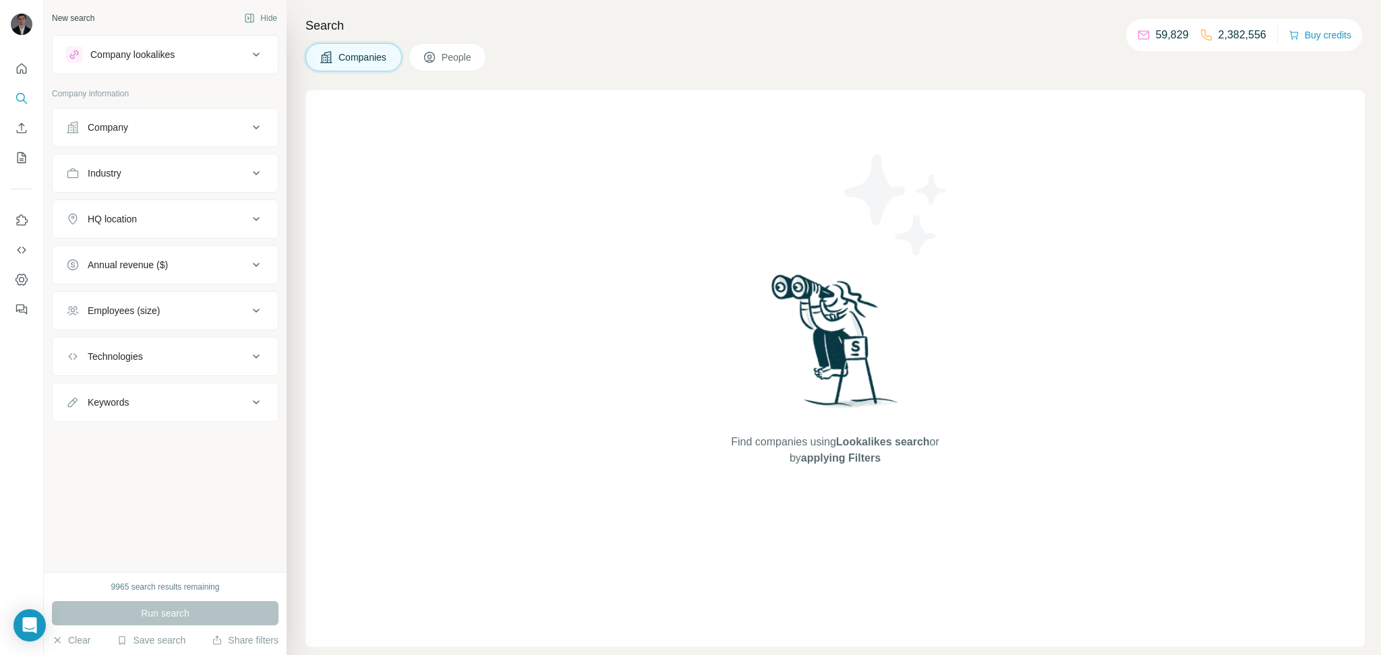
click at [121, 141] on button "Company" at bounding box center [165, 127] width 225 height 32
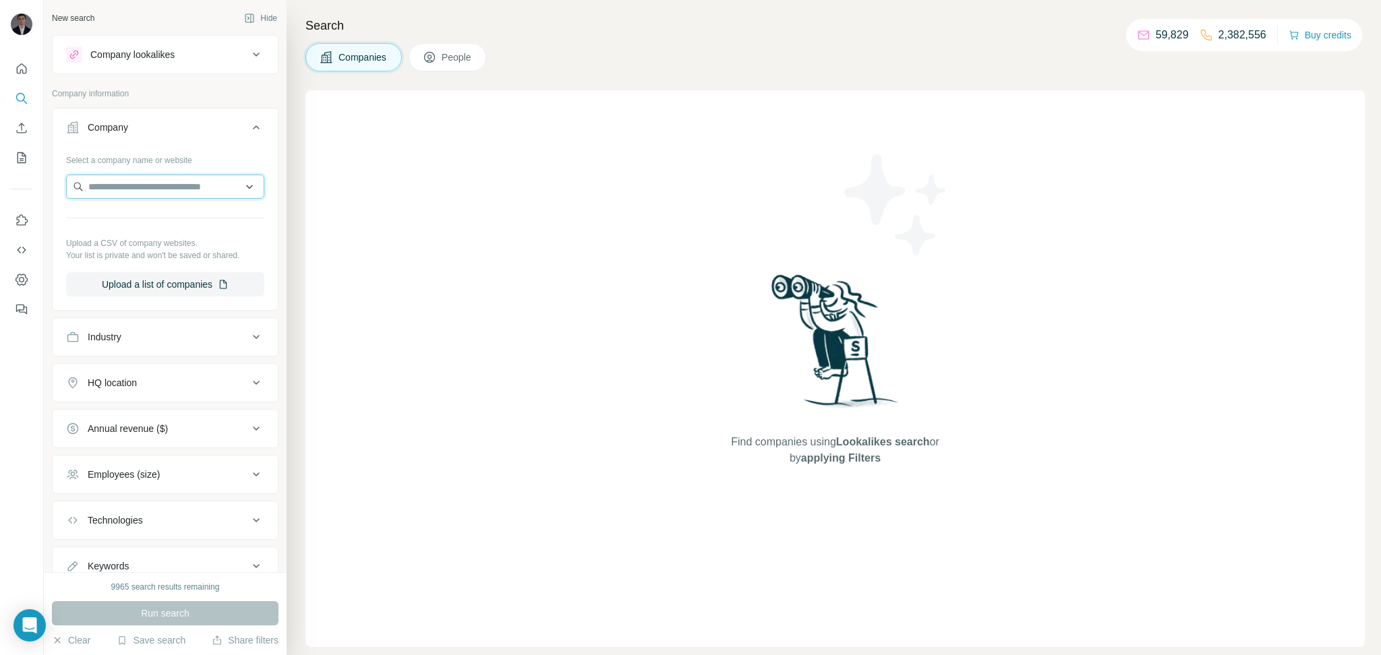
click at [147, 198] on input "text" at bounding box center [165, 187] width 198 height 24
paste input "**********"
type input "**********"
drag, startPoint x: 194, startPoint y: 185, endPoint x: 0, endPoint y: 152, distance: 197.0
click at [0, 153] on div "**********" at bounding box center [690, 327] width 1381 height 655
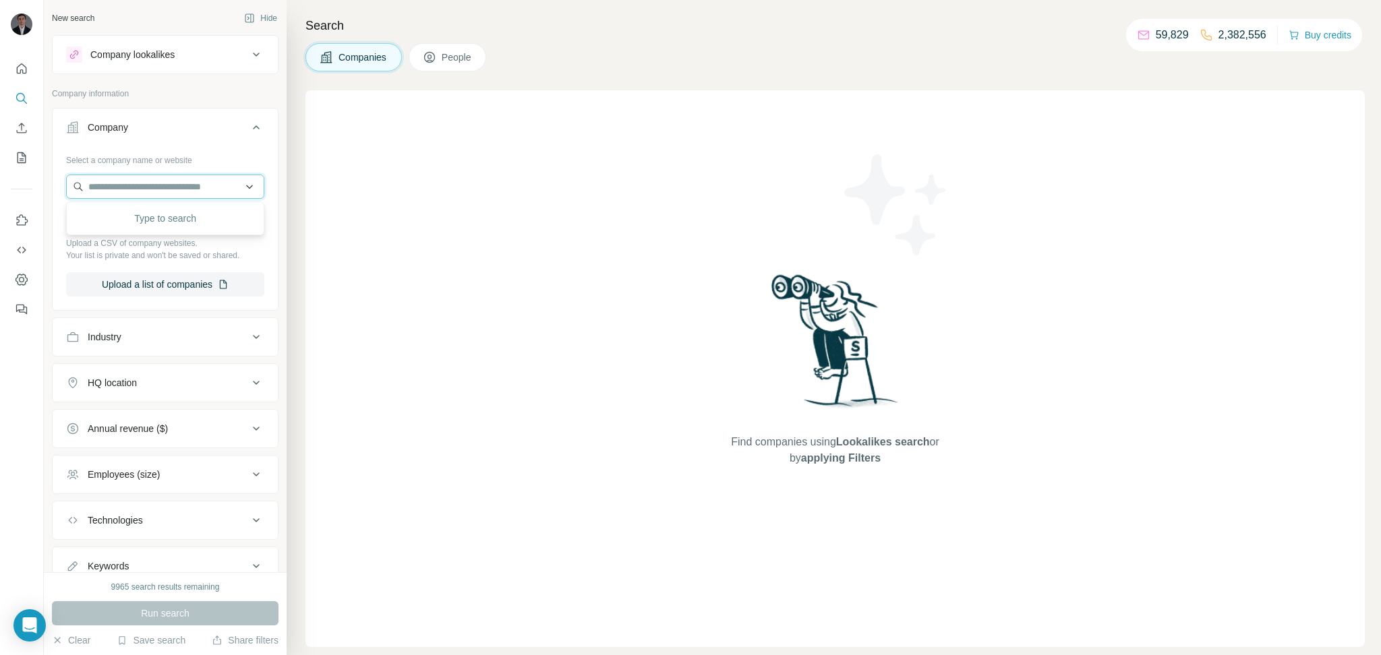
click at [144, 190] on input "text" at bounding box center [165, 187] width 198 height 24
paste input "**********"
click at [173, 178] on input "**********" at bounding box center [165, 187] width 198 height 24
type input "**********"
click at [171, 191] on input "**********" at bounding box center [165, 187] width 198 height 24
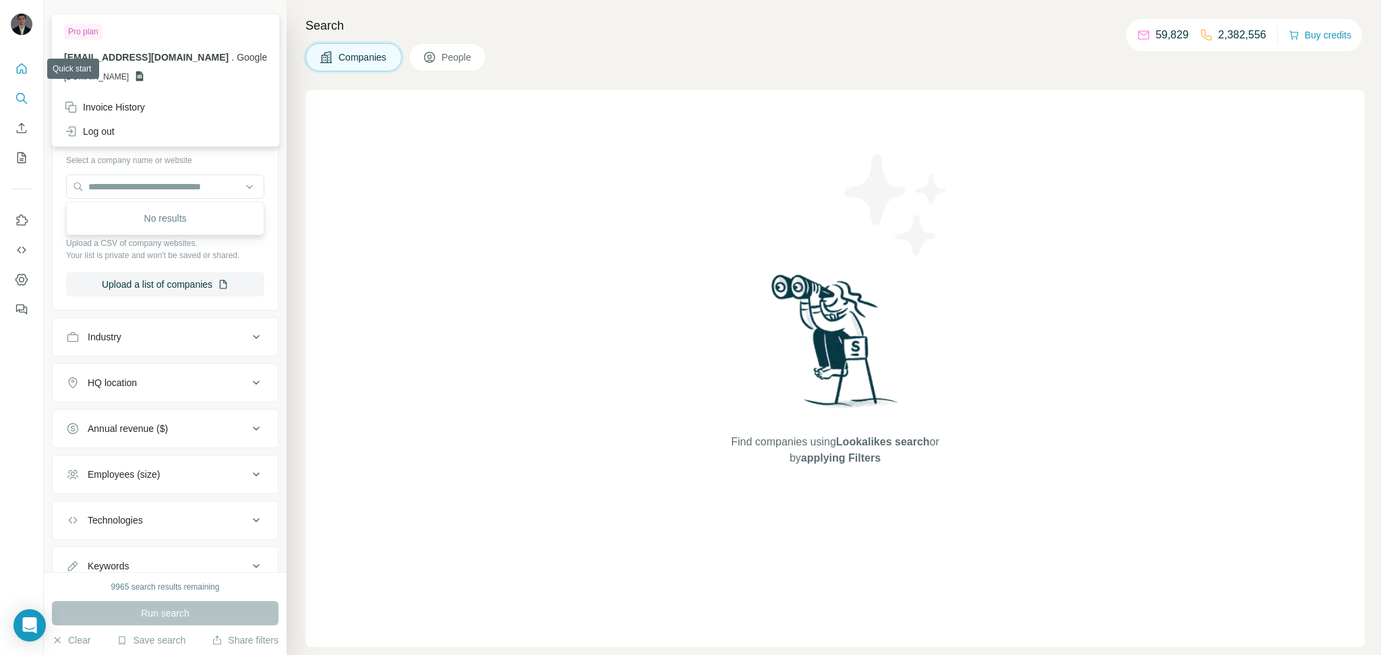
click at [24, 63] on icon "Quick start" at bounding box center [21, 68] width 13 height 13
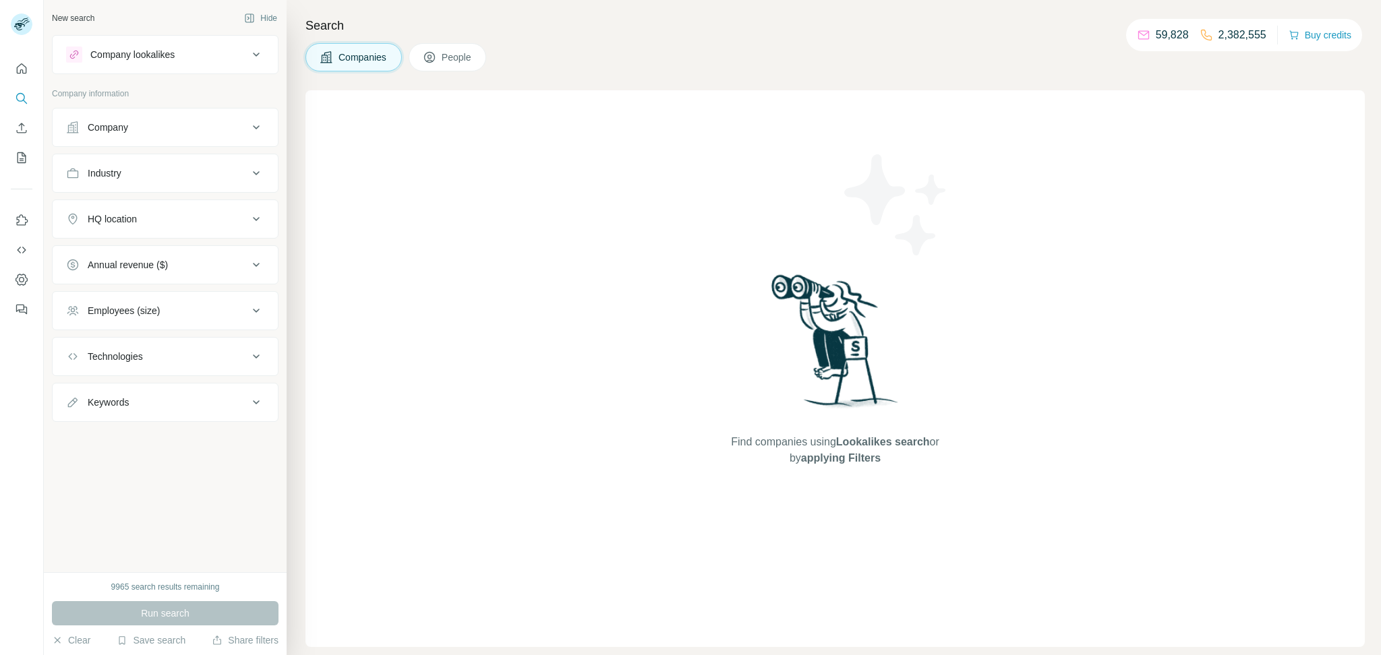
click at [170, 131] on div "Company" at bounding box center [157, 127] width 182 height 13
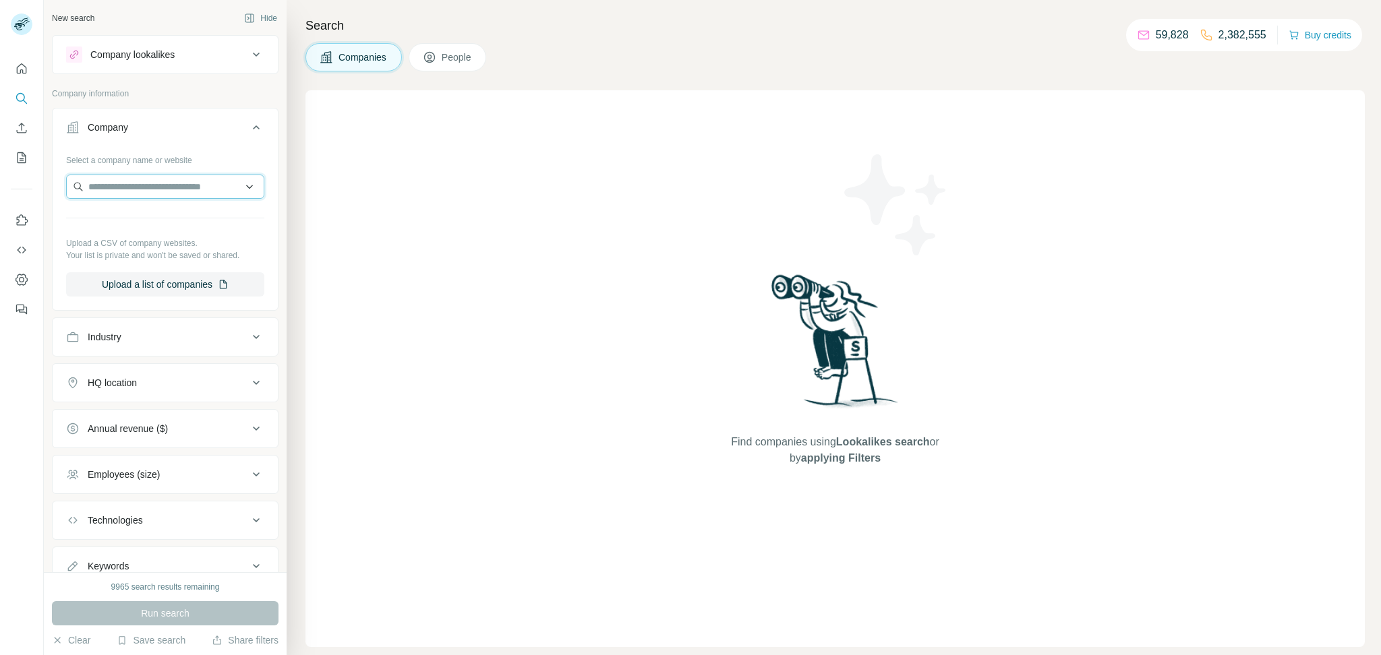
click at [140, 181] on input "text" at bounding box center [165, 187] width 198 height 24
paste input "**********"
type input "**********"
click at [153, 222] on div "Sirfull sirfull.com" at bounding box center [164, 223] width 191 height 36
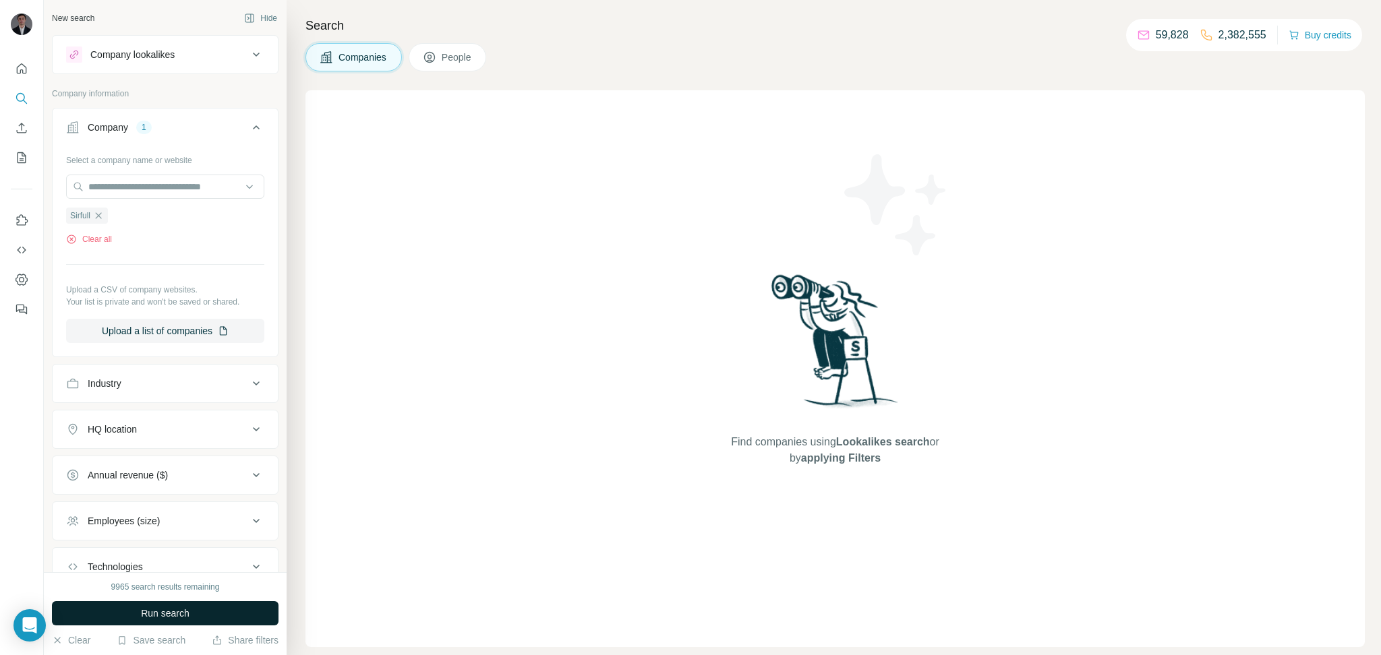
click at [196, 613] on button "Run search" at bounding box center [165, 613] width 227 height 24
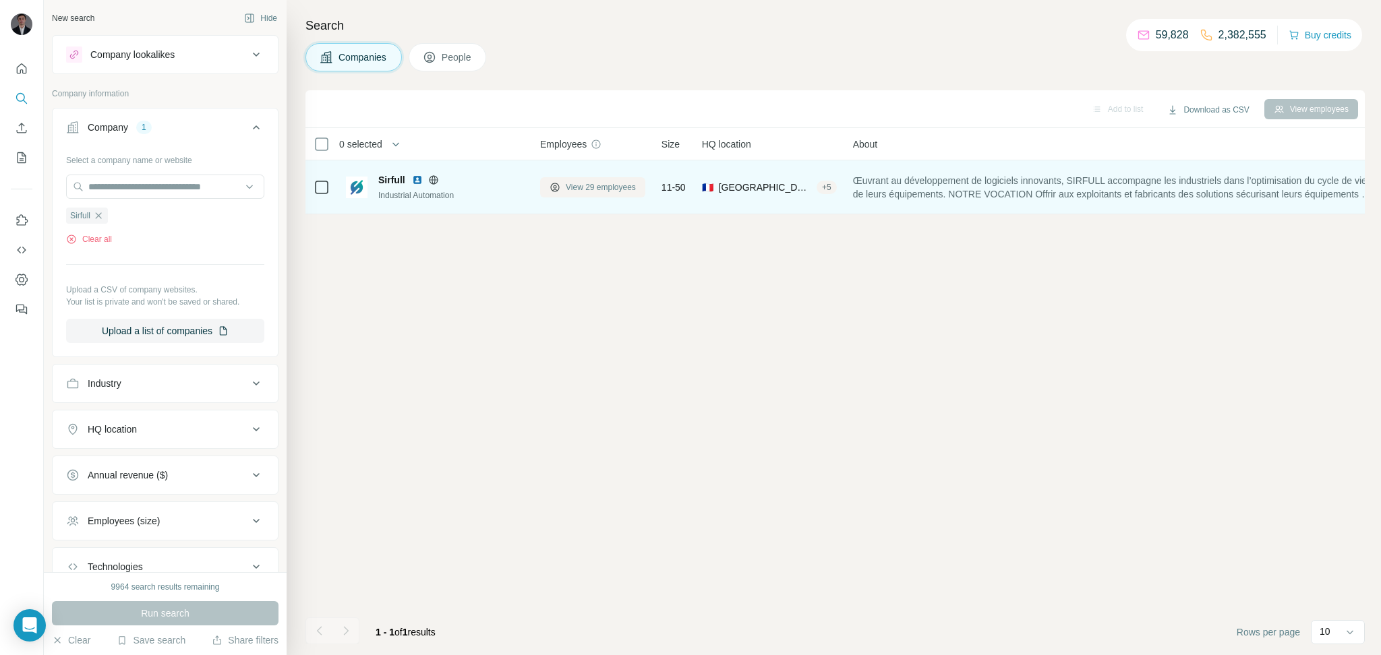
click at [603, 184] on span "View 29 employees" at bounding box center [601, 187] width 70 height 12
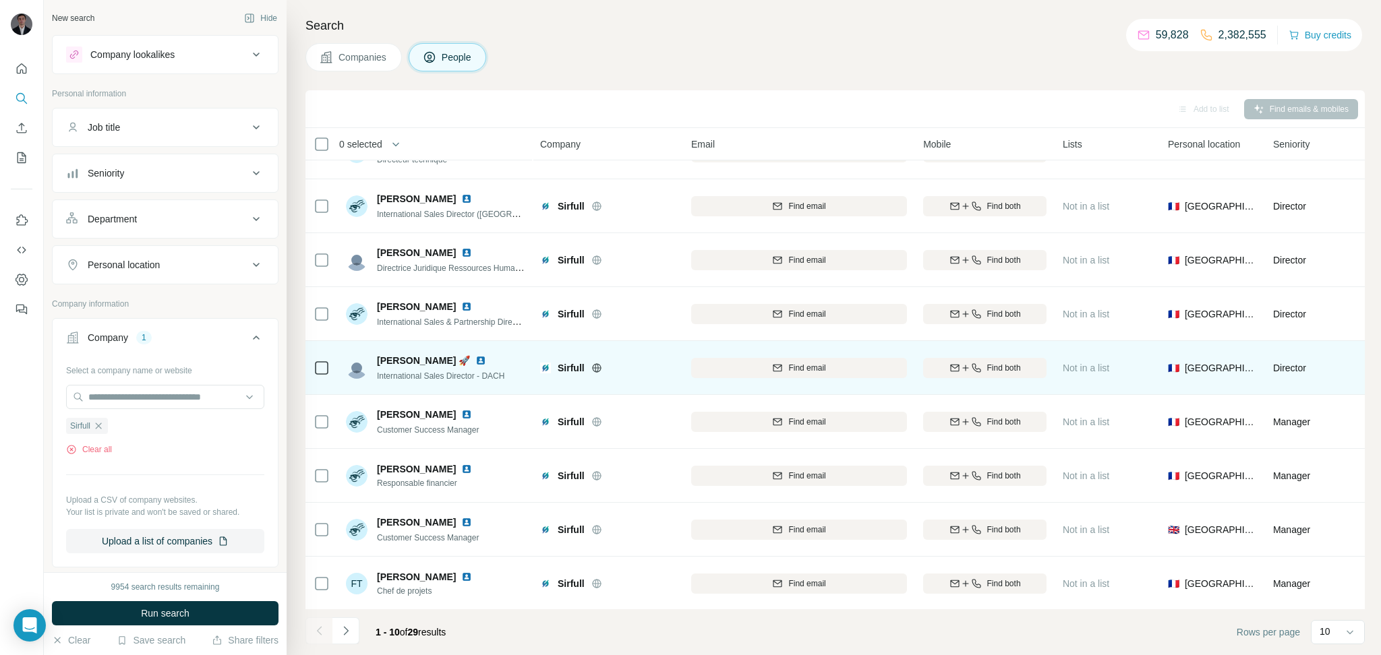
scroll to position [90, 0]
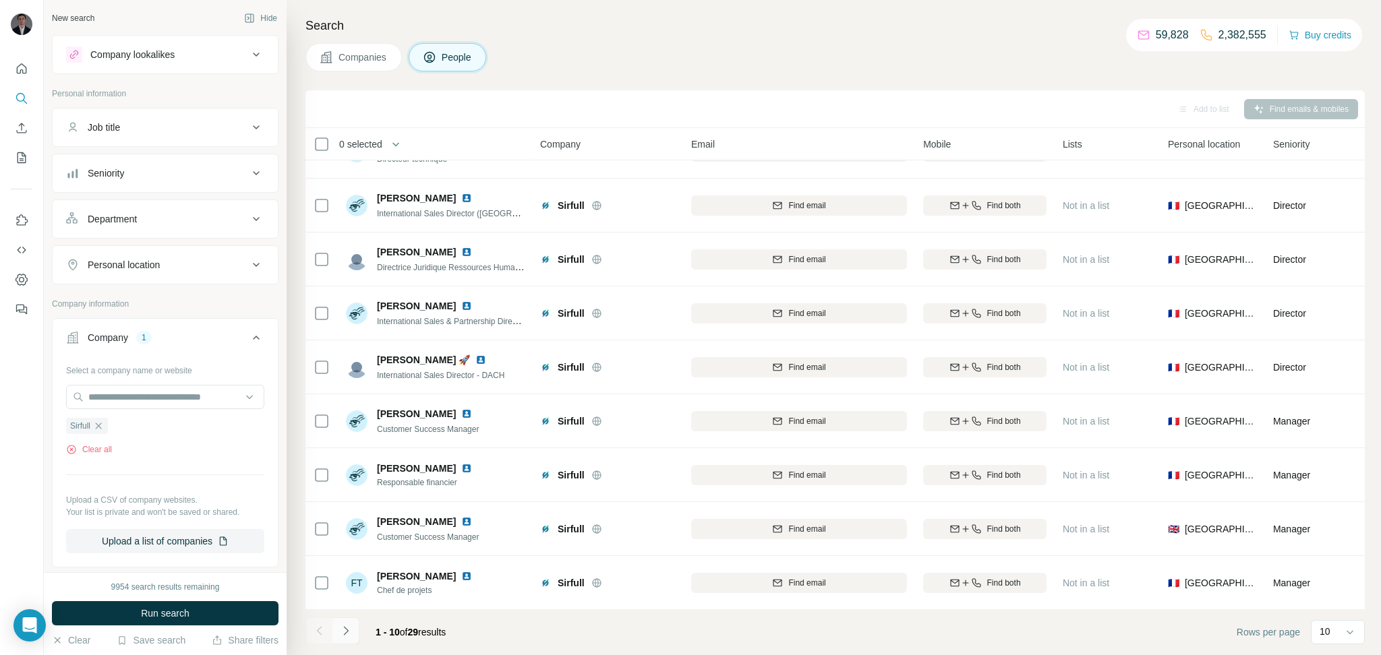
click at [349, 633] on icon "Navigate to next page" at bounding box center [345, 630] width 13 height 13
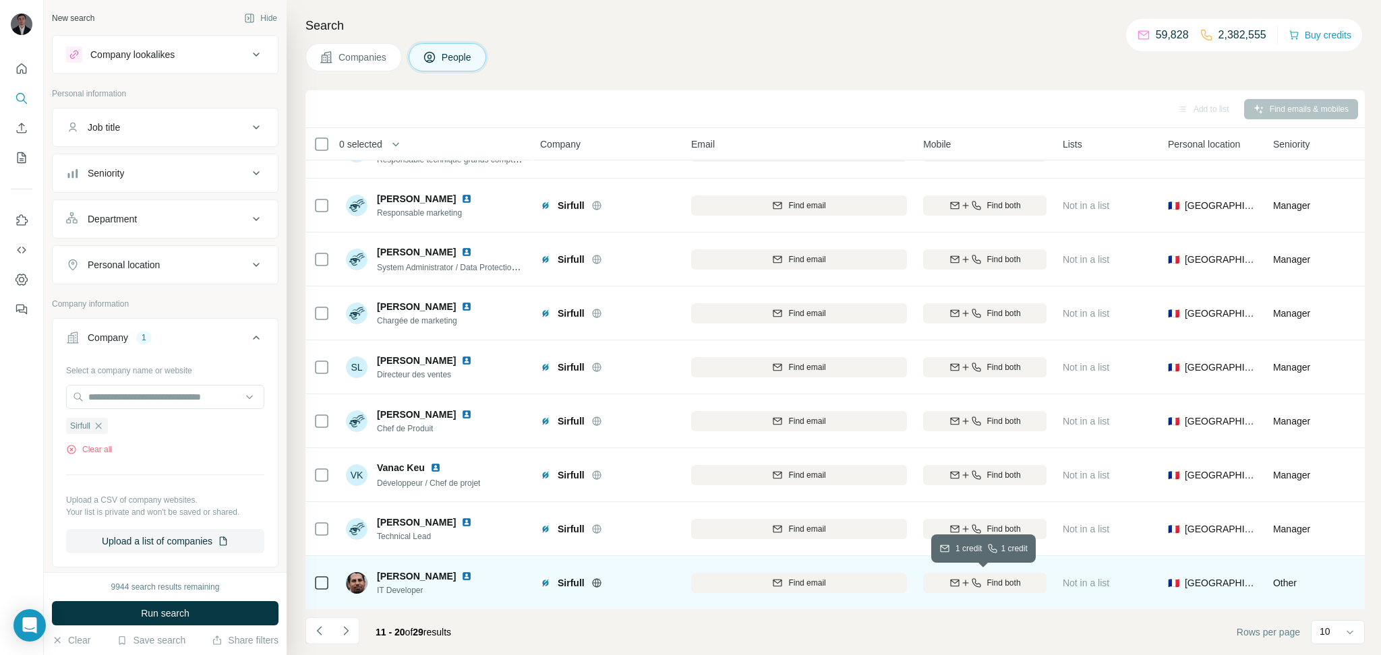
click at [975, 575] on button "Find both" at bounding box center [984, 583] width 123 height 20
click at [346, 642] on button "Navigate to next page" at bounding box center [345, 631] width 27 height 27
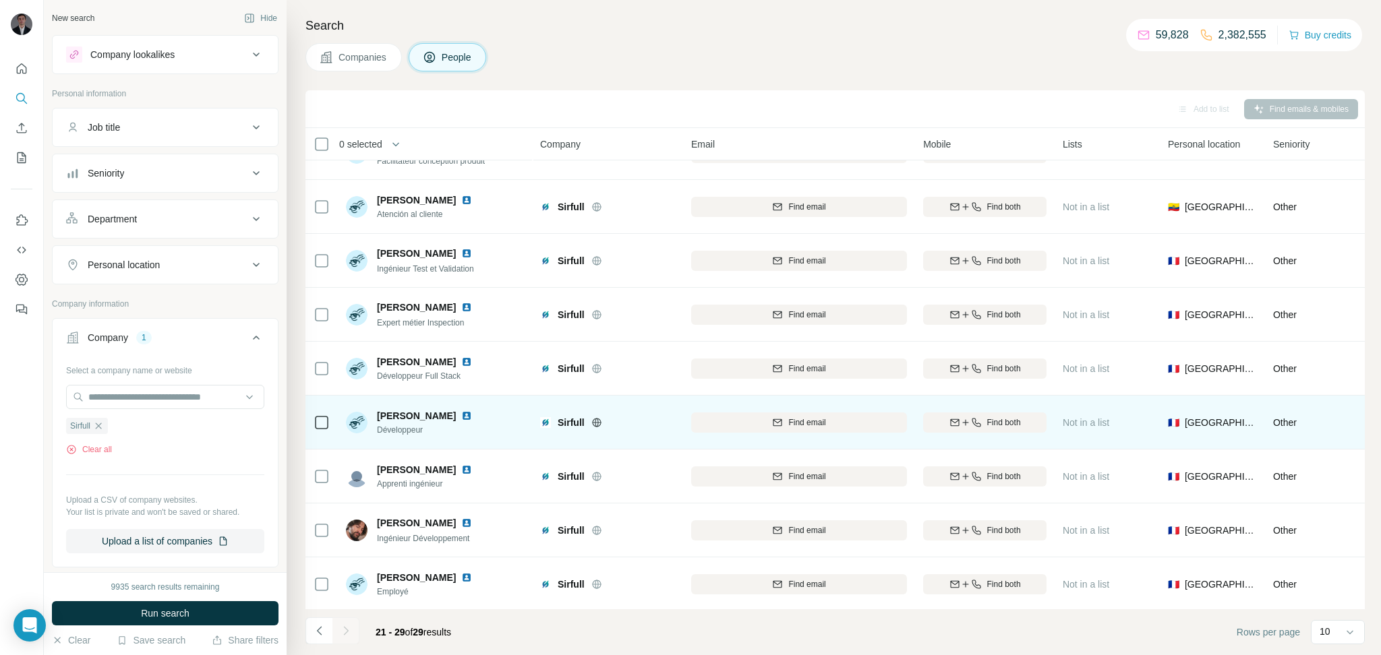
scroll to position [36, 0]
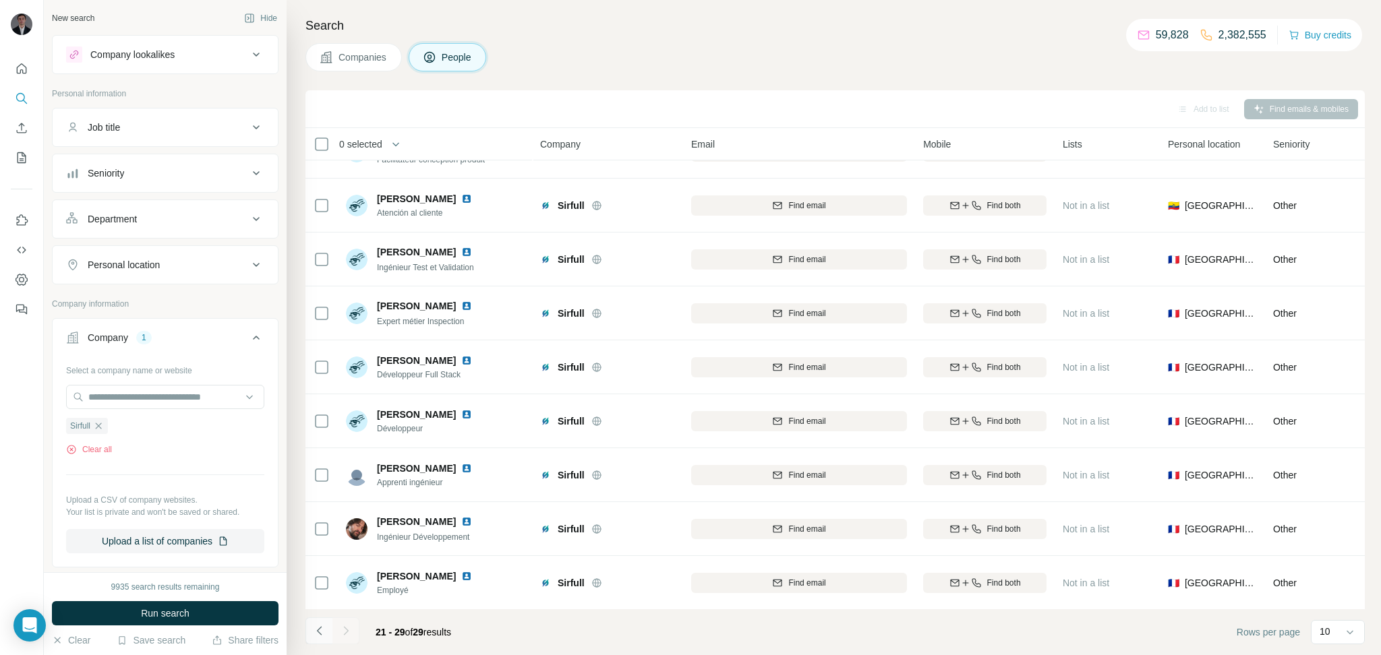
click at [306, 630] on button "Navigate to previous page" at bounding box center [318, 631] width 27 height 27
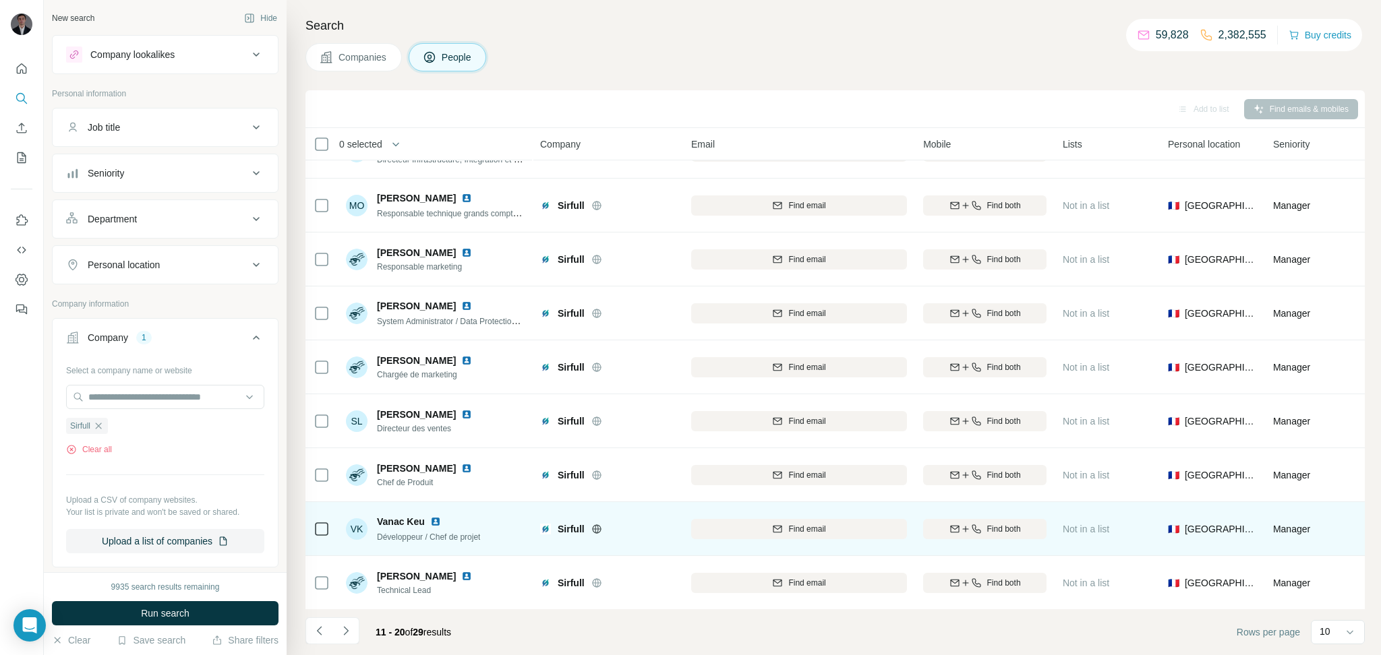
scroll to position [90, 0]
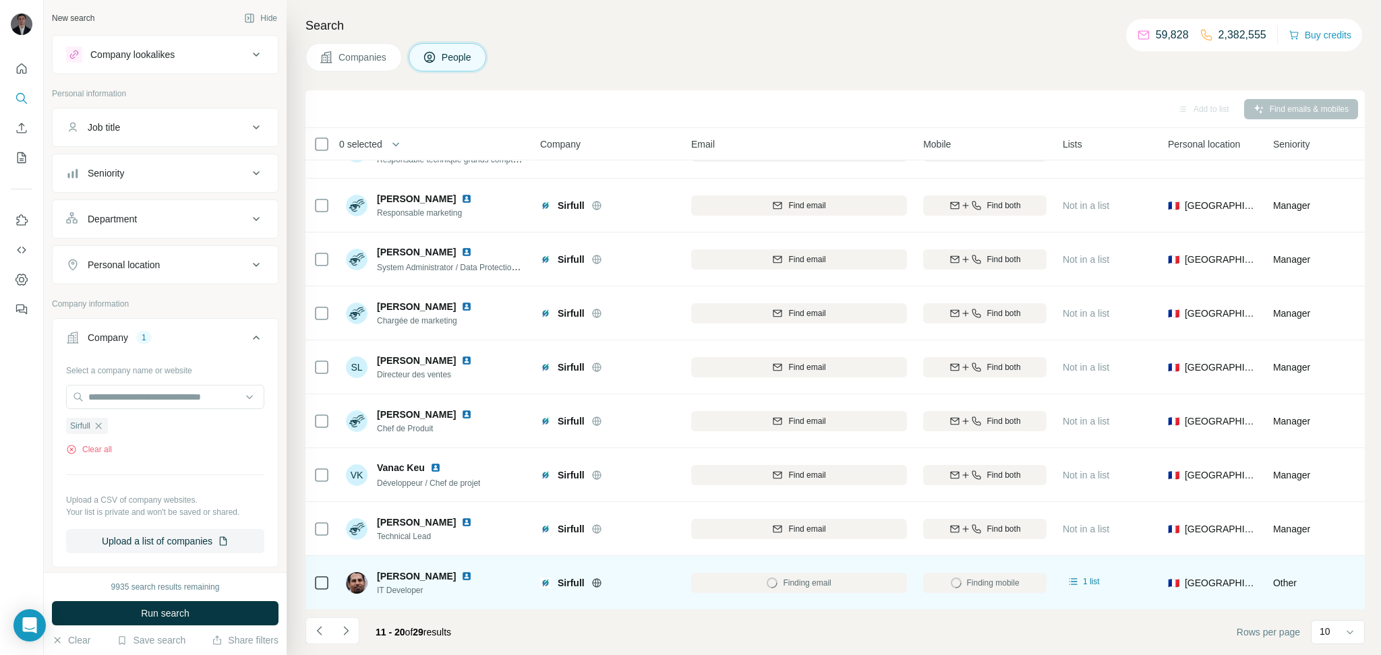
click at [461, 577] on img at bounding box center [466, 576] width 11 height 11
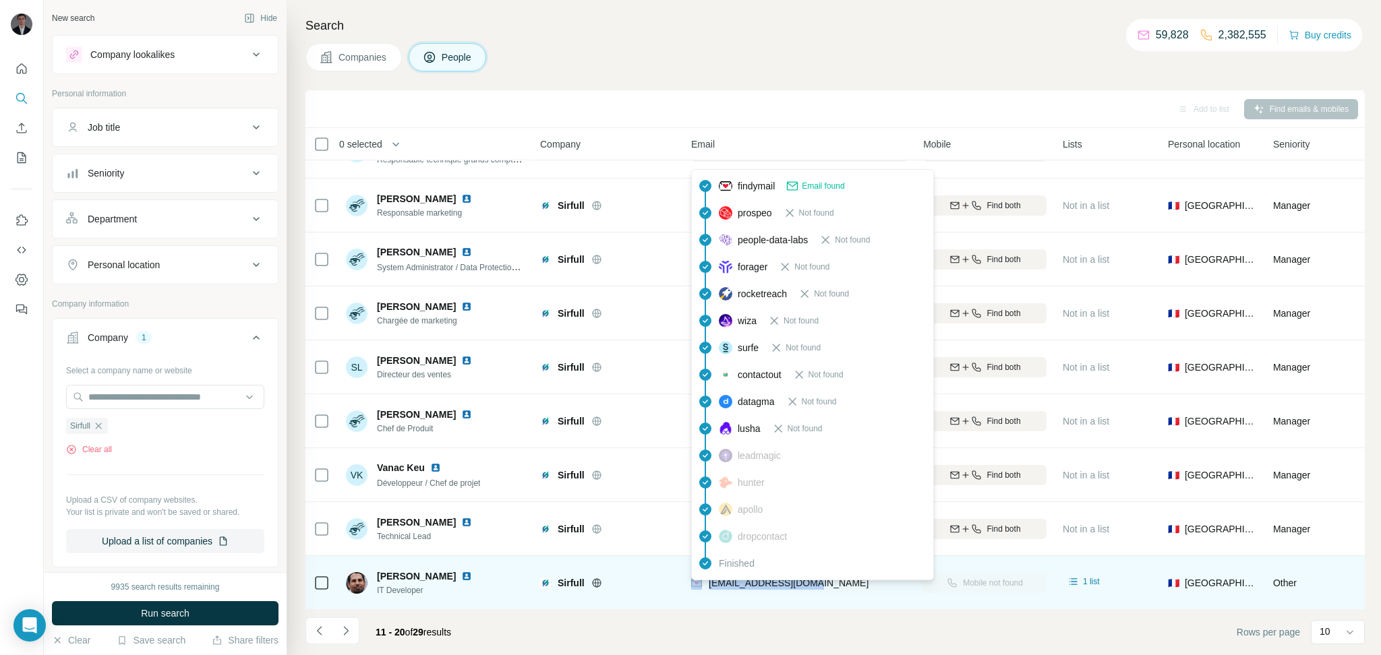
drag, startPoint x: 798, startPoint y: 583, endPoint x: 704, endPoint y: 580, distance: 94.4
click at [704, 580] on div "a.labsir@sirfull.com" at bounding box center [799, 582] width 216 height 37
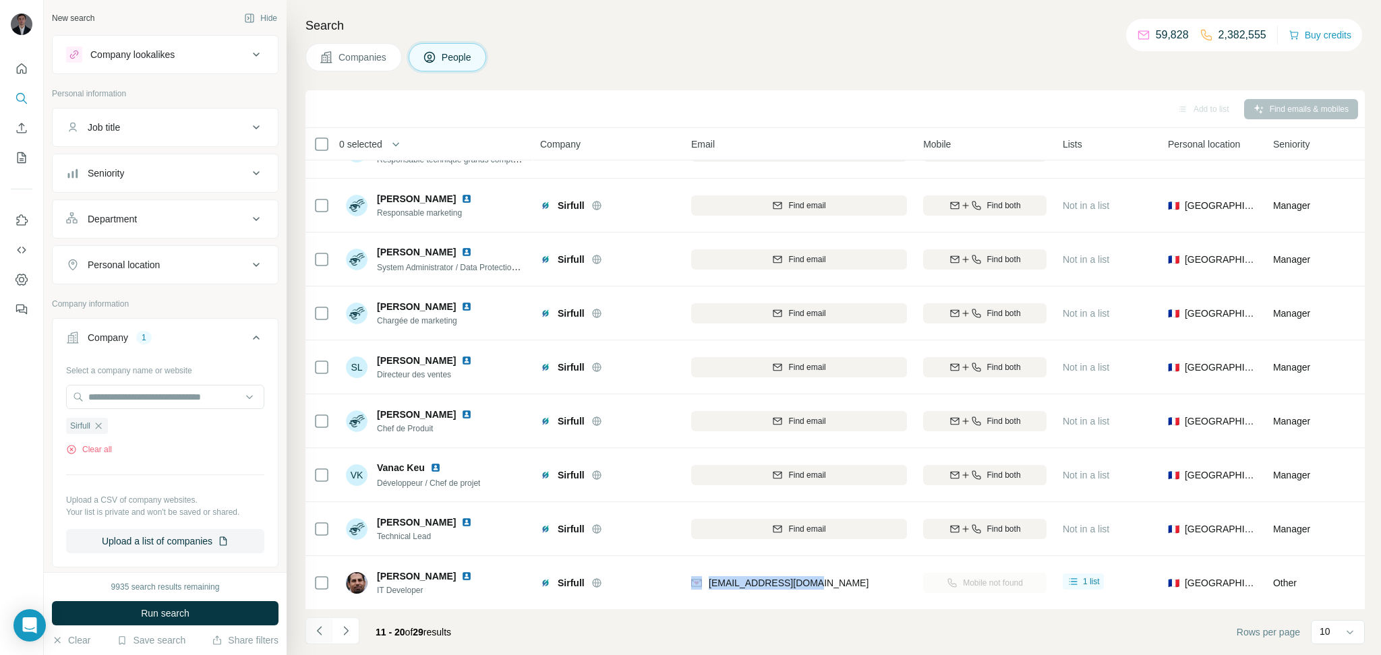
click at [328, 637] on button "Navigate to previous page" at bounding box center [318, 631] width 27 height 27
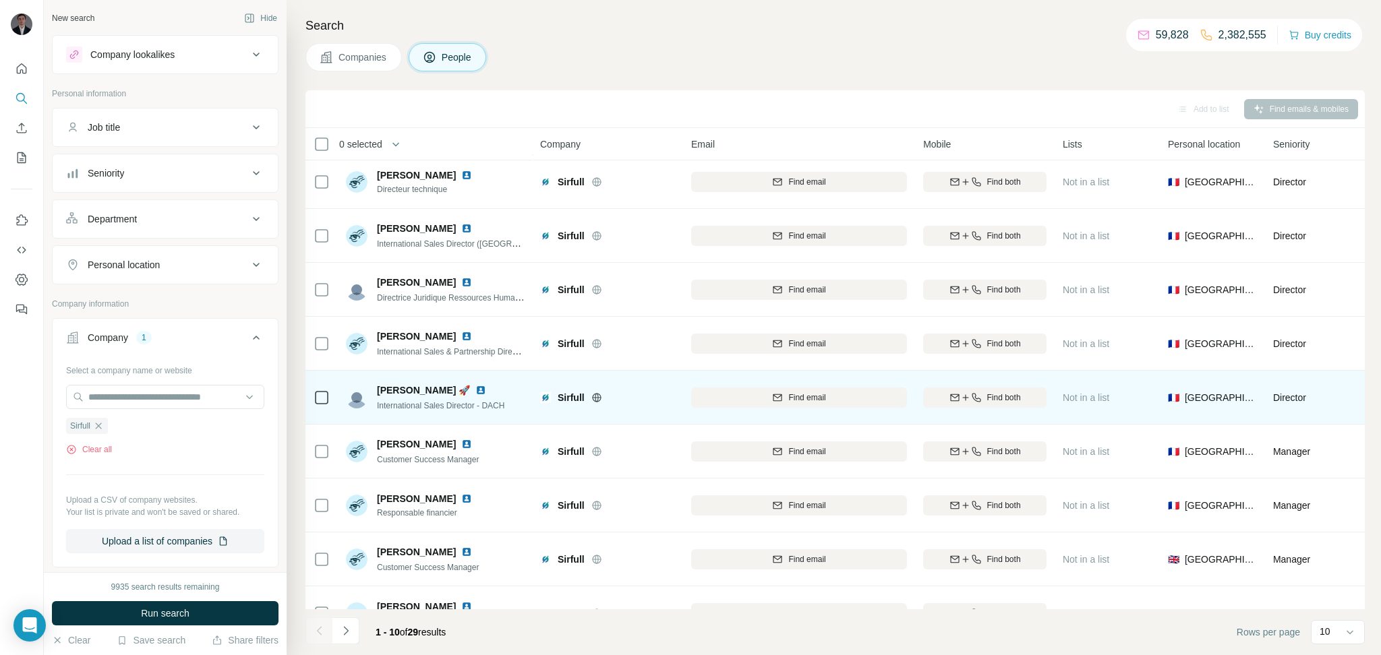
scroll to position [0, 0]
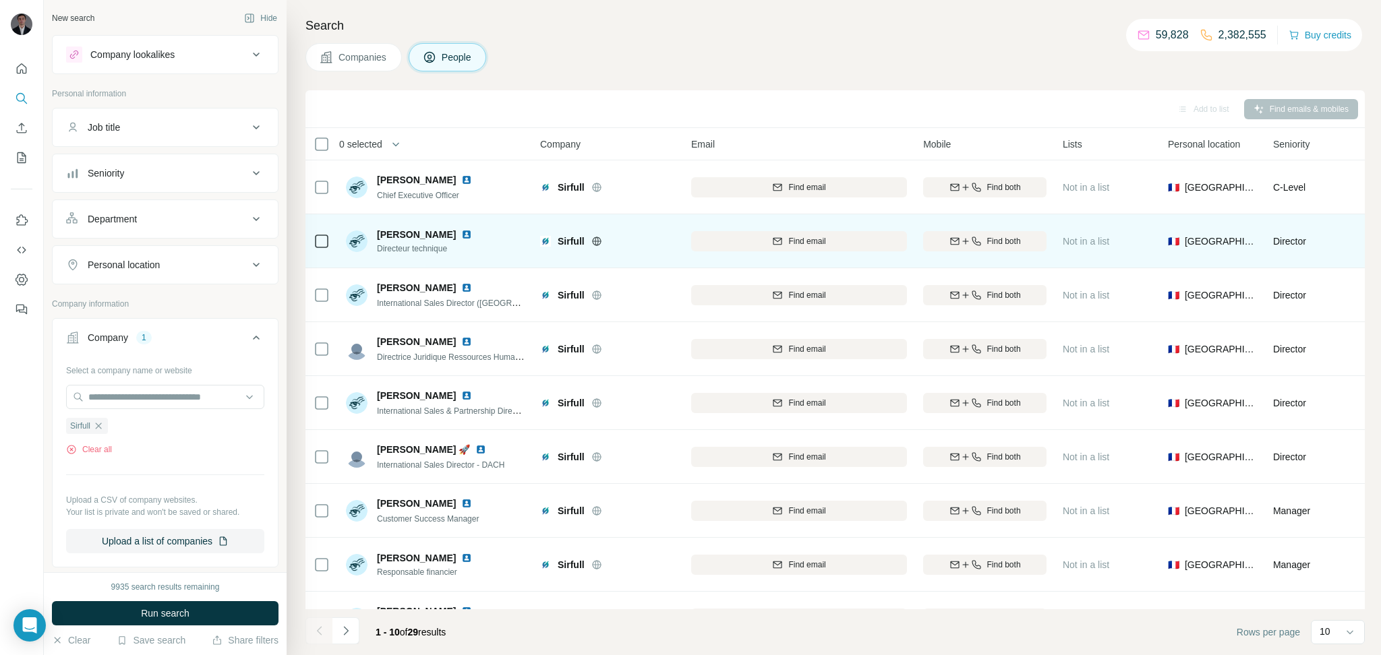
click at [461, 235] on img at bounding box center [466, 234] width 11 height 11
click at [461, 232] on img at bounding box center [466, 234] width 11 height 11
